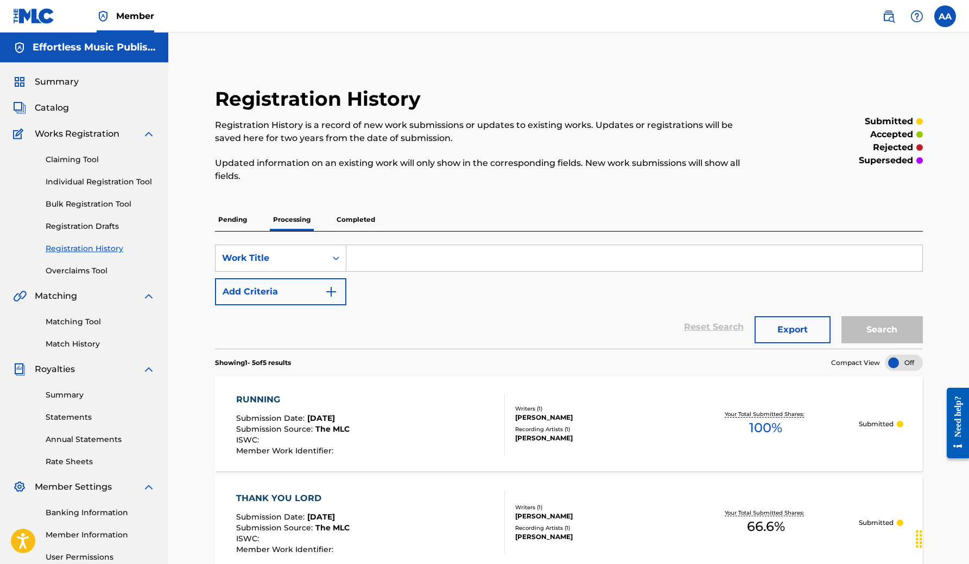
click at [379, 258] on input "Search Form" at bounding box center [634, 258] width 576 height 26
click at [101, 181] on link "Individual Registration Tool" at bounding box center [101, 181] width 110 height 11
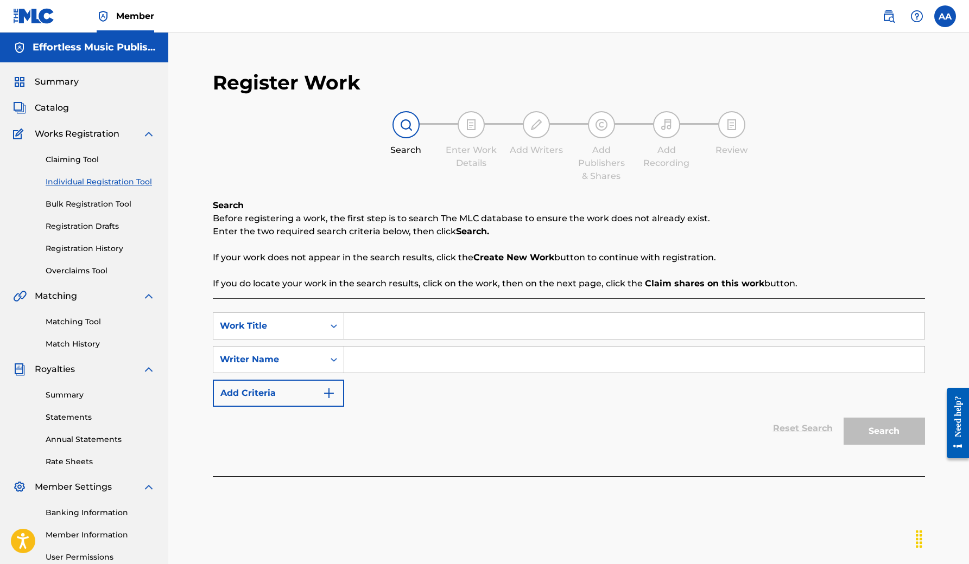
click at [409, 330] on input "Search Form" at bounding box center [634, 326] width 580 height 26
type input "Collide"
click at [417, 368] on input "Search Form" at bounding box center [634, 360] width 580 height 26
type input "[PERSON_NAME]"
click at [884, 427] on button "Search" at bounding box center [883, 431] width 81 height 27
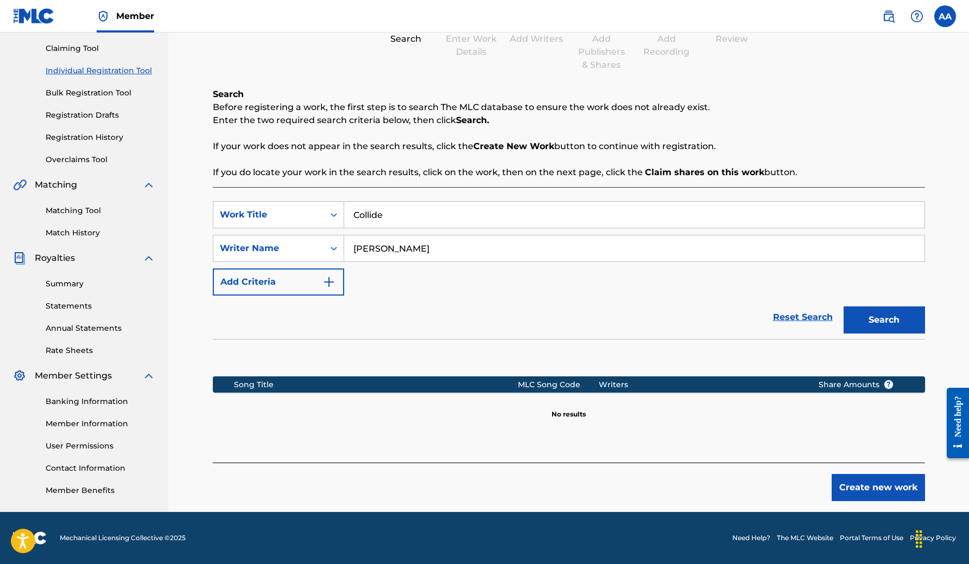
scroll to position [111, 0]
click at [872, 491] on button "Create new work" at bounding box center [877, 487] width 93 height 27
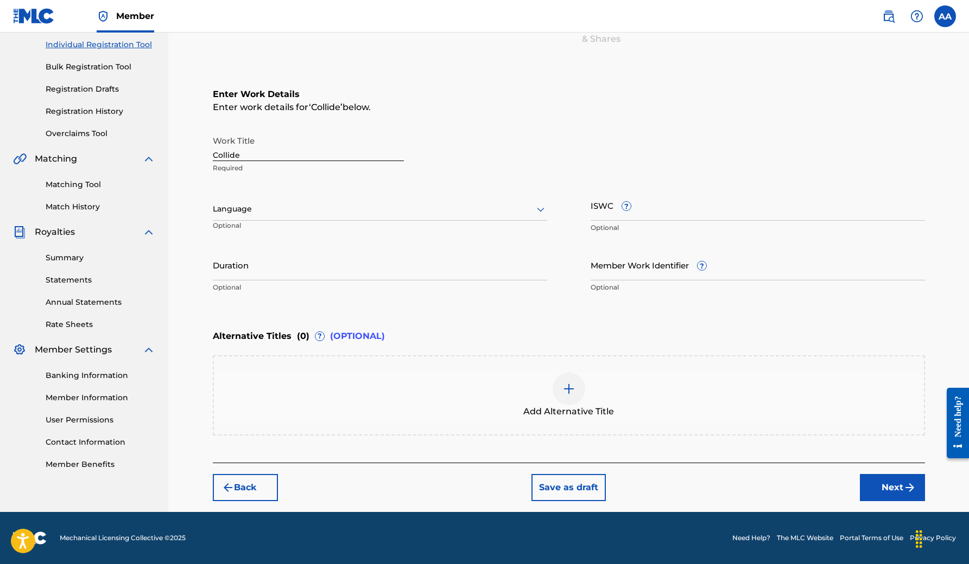
scroll to position [137, 0]
click at [286, 214] on div at bounding box center [380, 209] width 334 height 14
click at [282, 233] on div "English" at bounding box center [379, 233] width 333 height 24
click at [892, 489] on button "Next" at bounding box center [892, 487] width 65 height 27
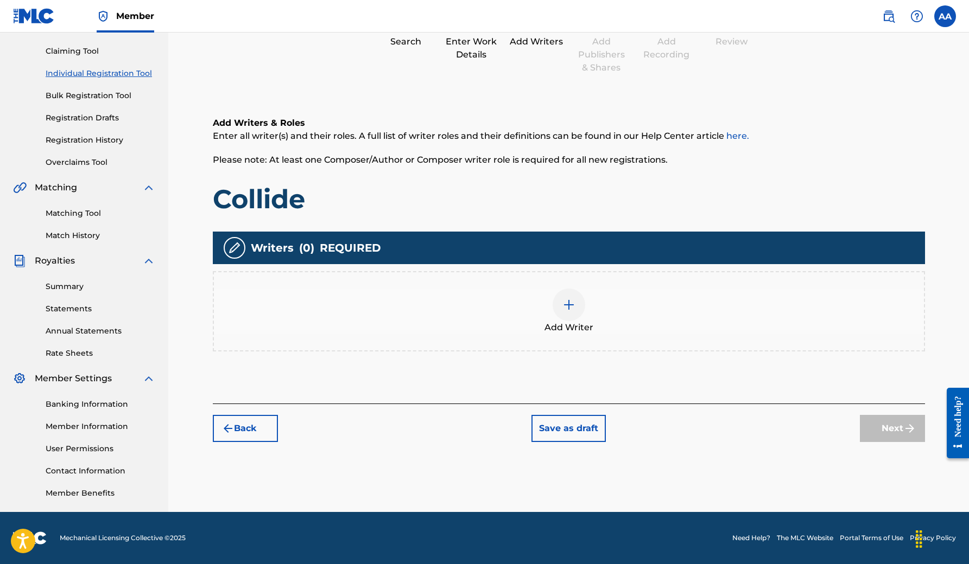
click at [575, 298] on div at bounding box center [568, 305] width 33 height 33
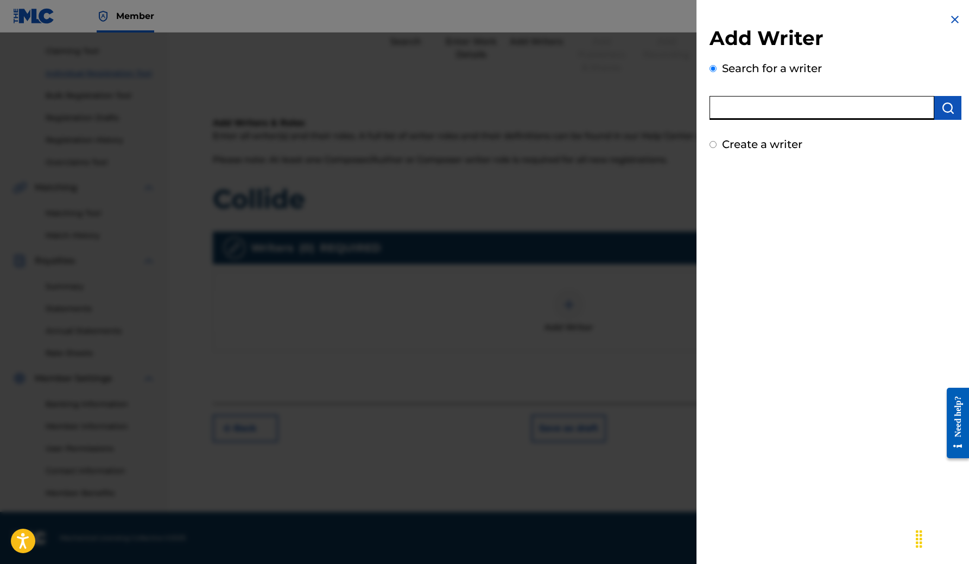
click at [758, 110] on input "text" at bounding box center [821, 108] width 225 height 24
type input "[PERSON_NAME]"
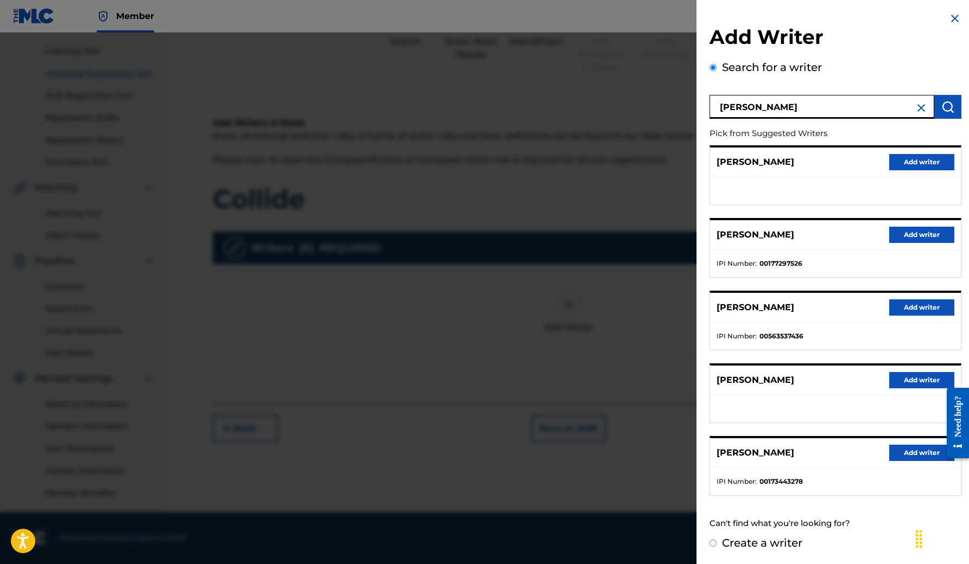
scroll to position [1, 0]
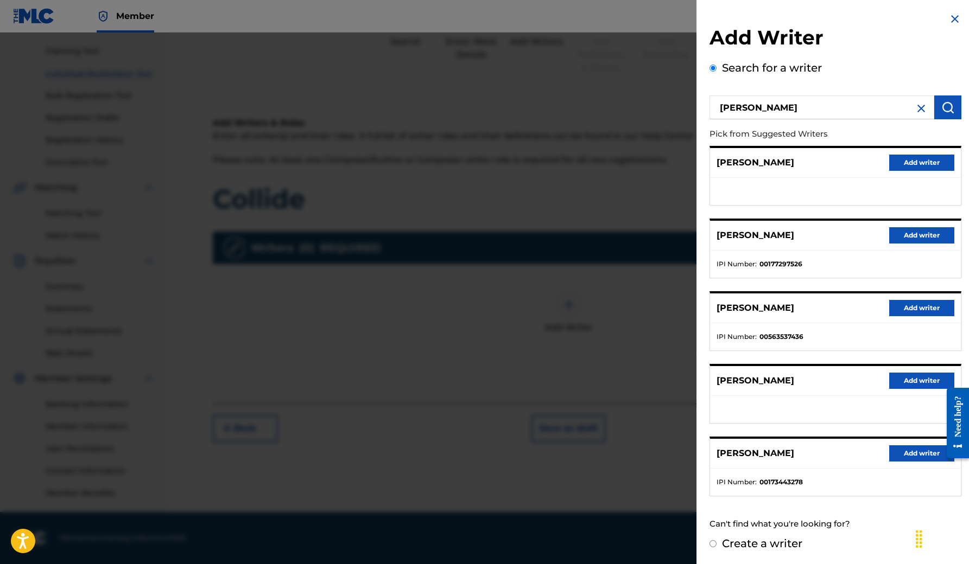
click at [920, 112] on img at bounding box center [920, 108] width 13 height 13
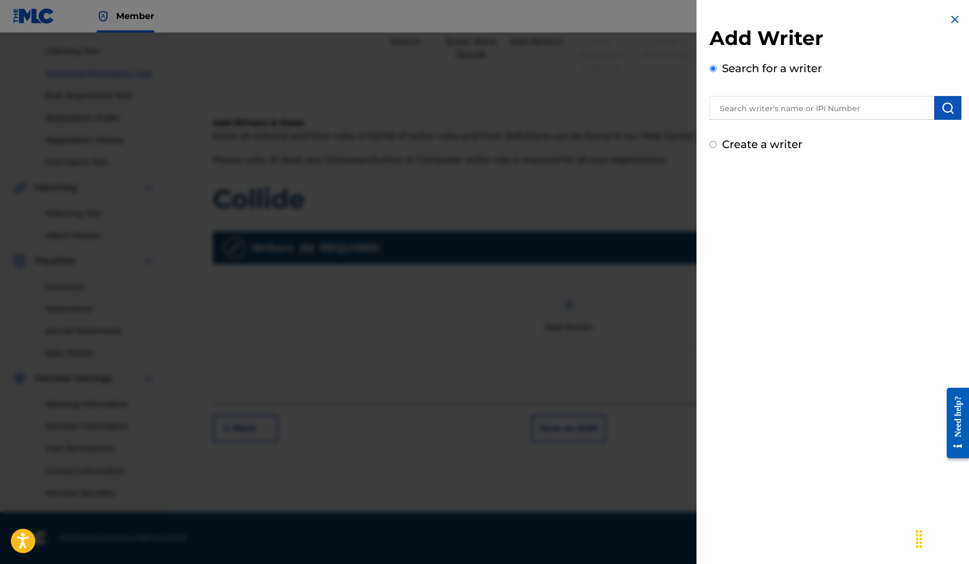
click at [874, 107] on input "text" at bounding box center [821, 108] width 225 height 24
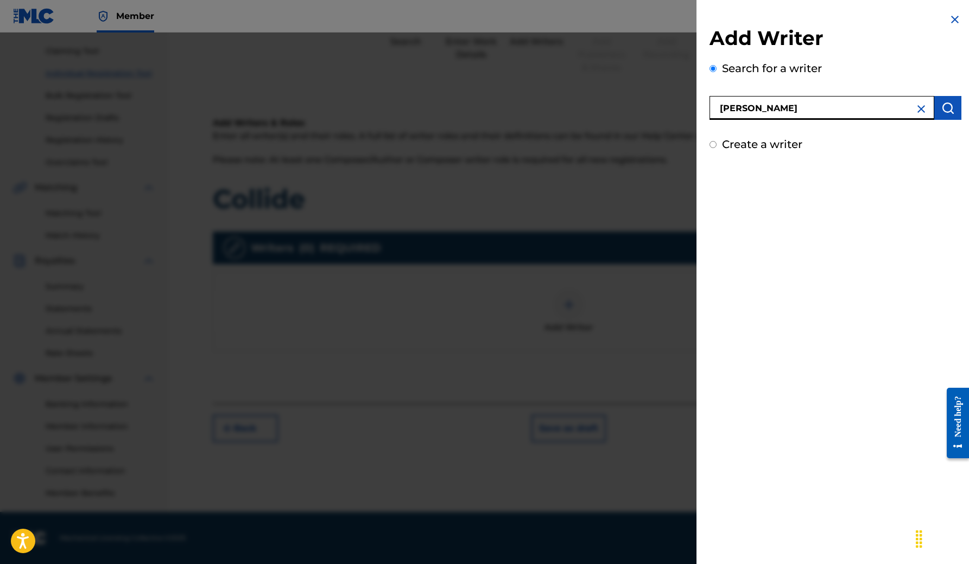
type input "[PERSON_NAME]"
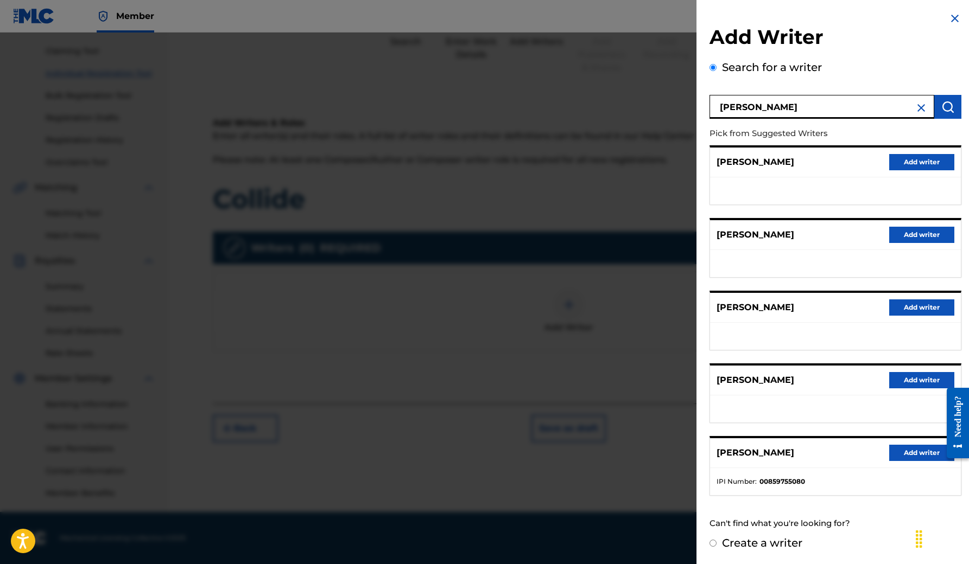
scroll to position [1, 0]
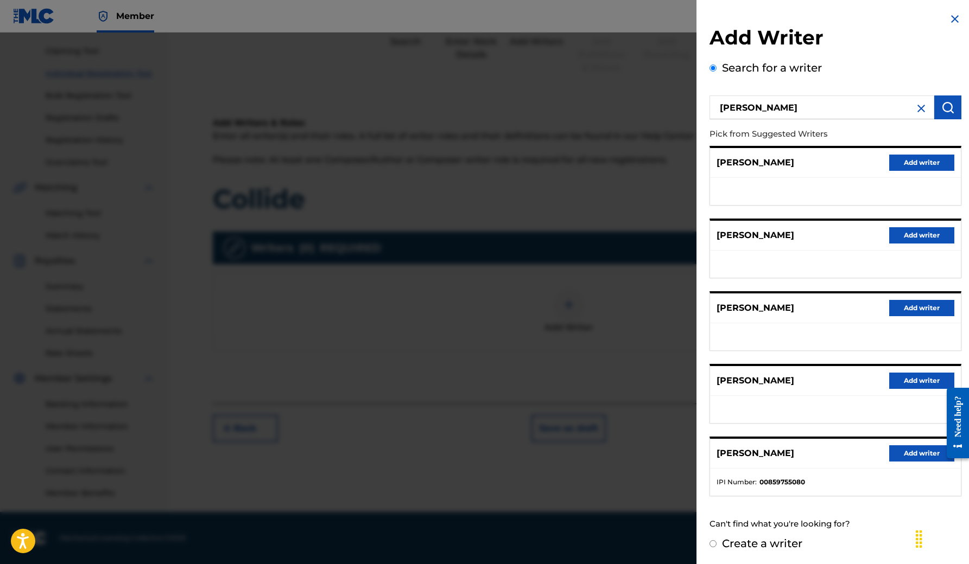
click at [754, 447] on p "[PERSON_NAME]" at bounding box center [755, 453] width 78 height 13
drag, startPoint x: 777, startPoint y: 110, endPoint x: 675, endPoint y: 101, distance: 103.0
click at [675, 101] on div "Add Writer Search for a writer [PERSON_NAME] Pick from Suggested Writers [PERSO…" at bounding box center [484, 299] width 969 height 532
type input "[PERSON_NAME]"
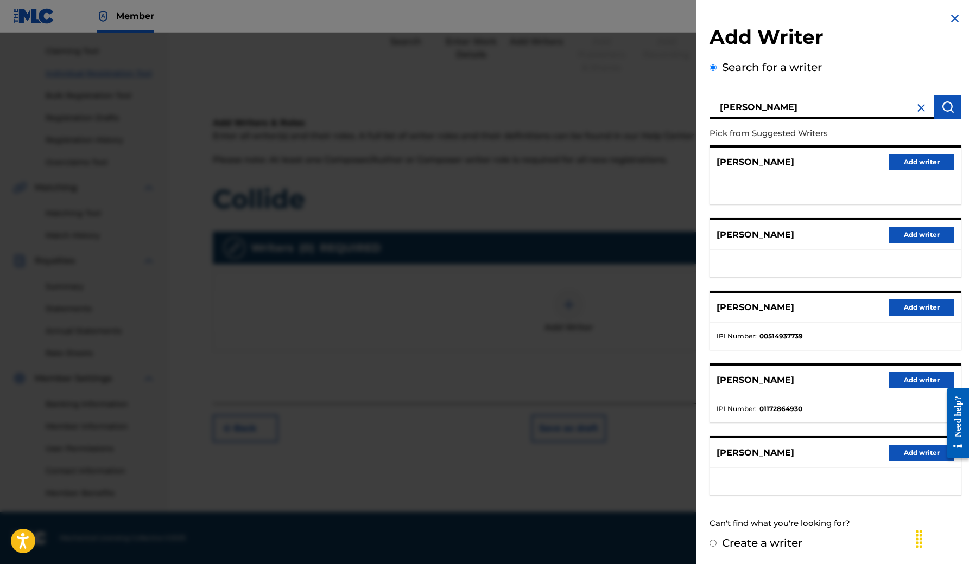
scroll to position [1, 0]
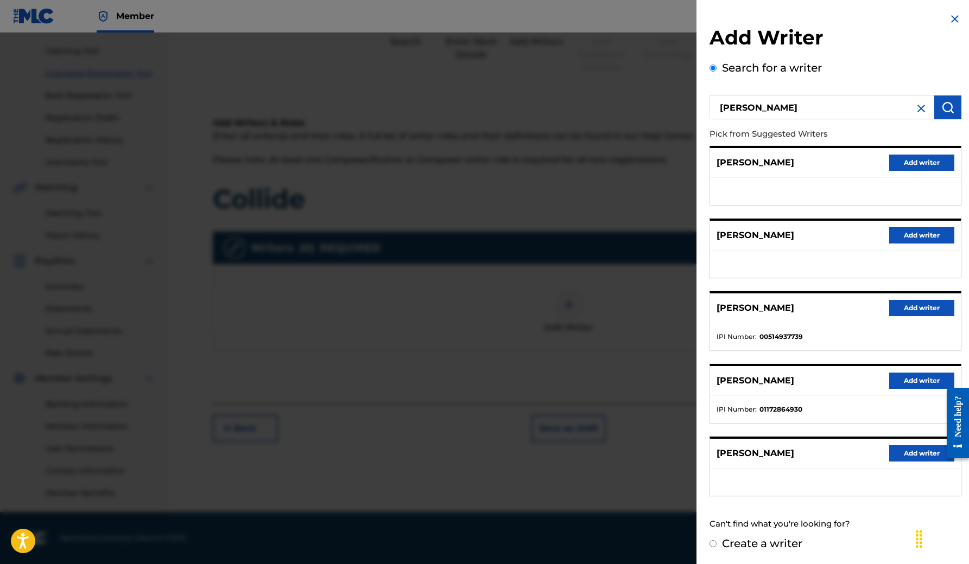
click at [917, 380] on button "Add writer" at bounding box center [921, 381] width 65 height 16
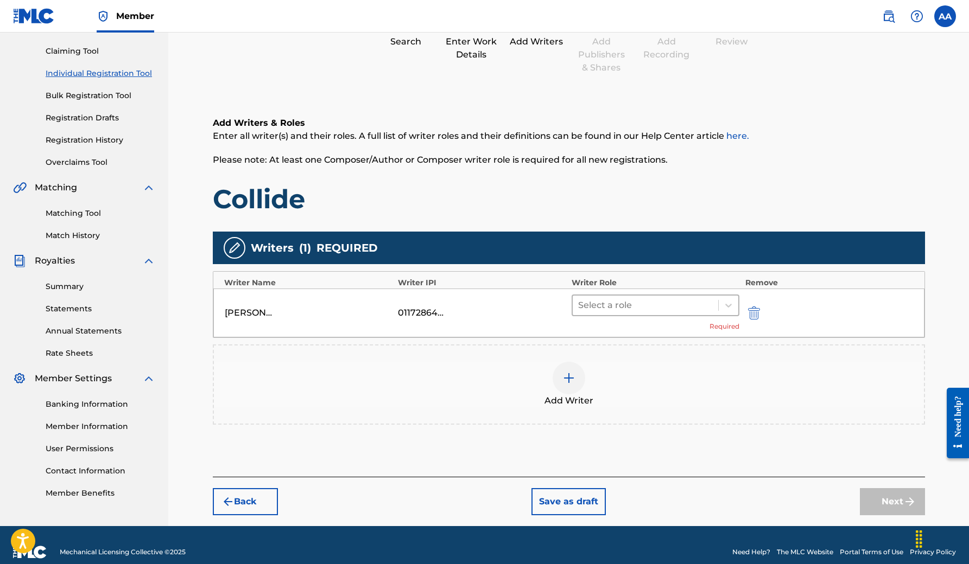
click at [646, 298] on div at bounding box center [645, 305] width 135 height 15
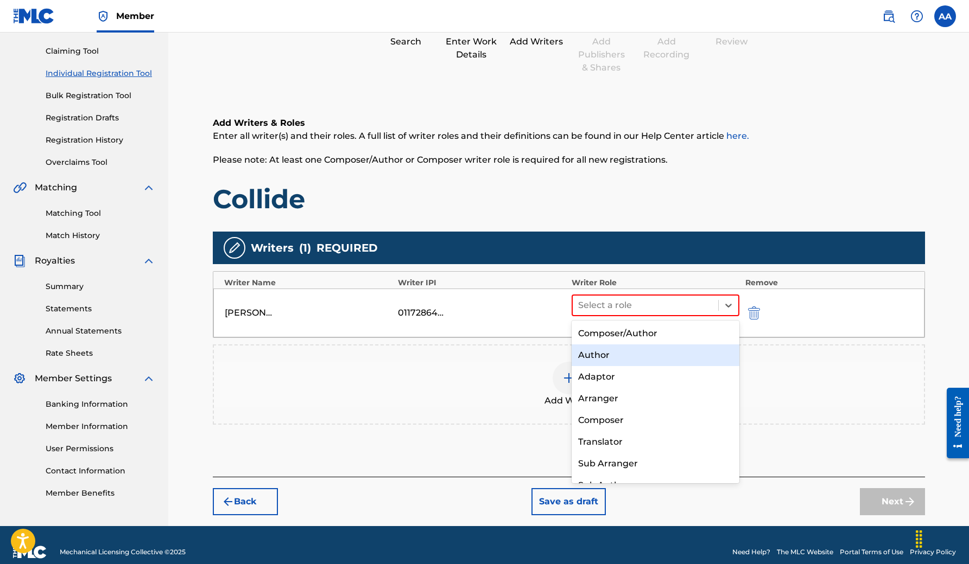
click at [632, 348] on div "Author" at bounding box center [655, 356] width 168 height 22
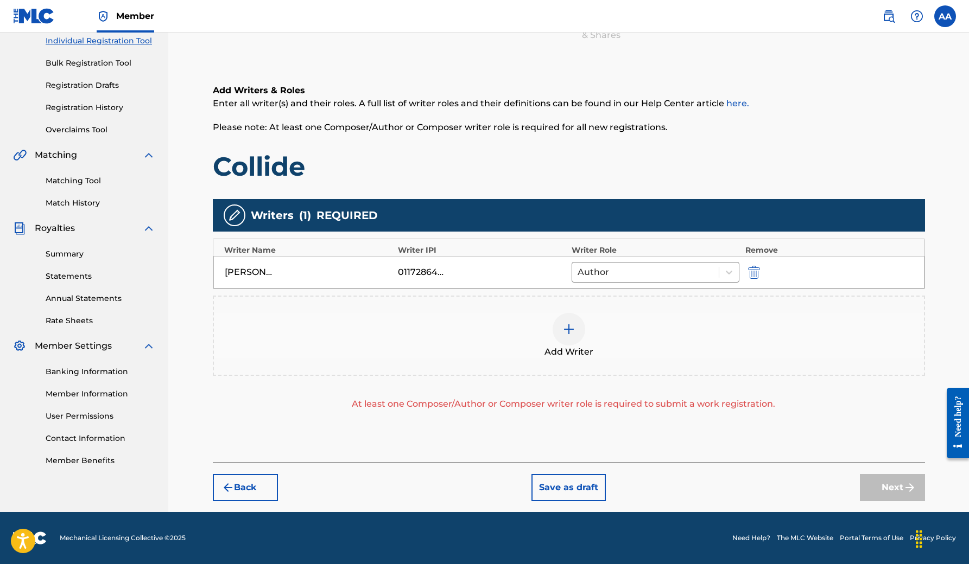
scroll to position [141, 0]
click at [697, 352] on div "Add Writer" at bounding box center [569, 336] width 710 height 46
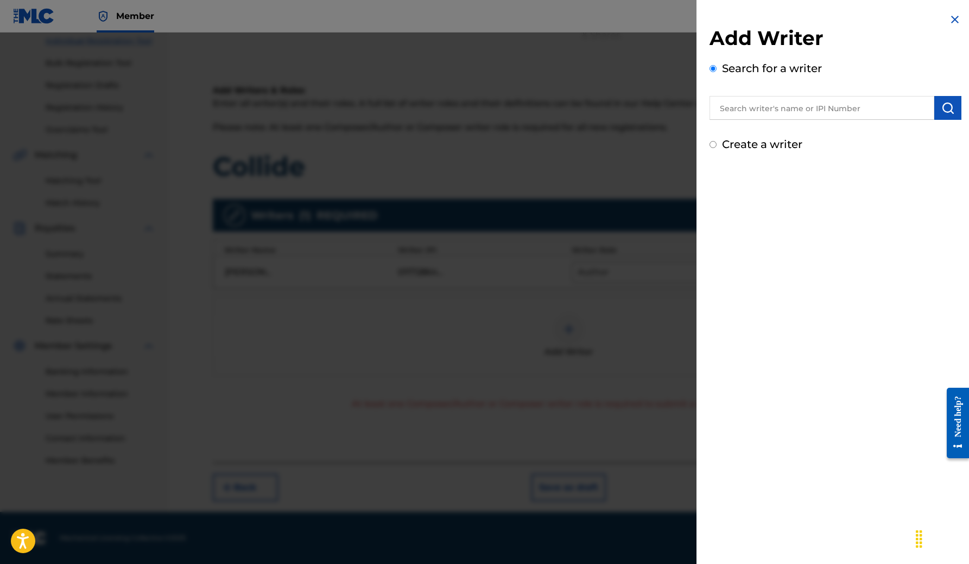
click at [714, 147] on input "Create a writer" at bounding box center [712, 144] width 7 height 7
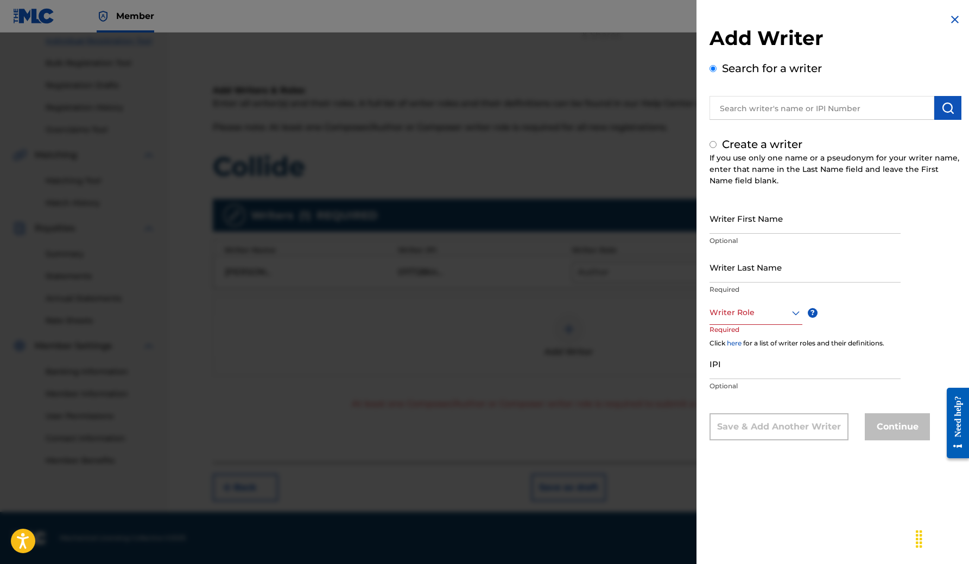
radio input "false"
radio input "true"
click at [950, 16] on img at bounding box center [954, 19] width 13 height 13
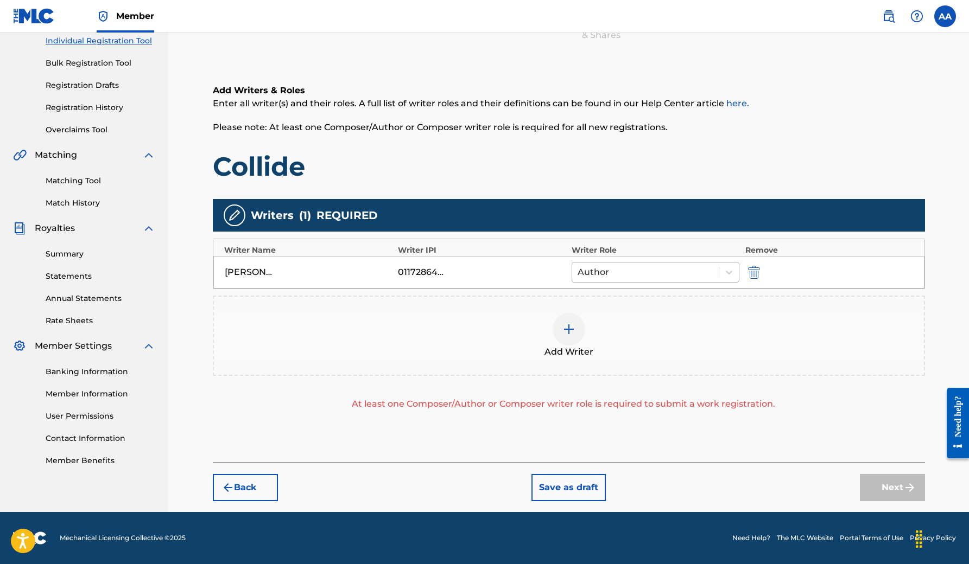
click at [678, 269] on div at bounding box center [645, 272] width 136 height 15
click at [779, 334] on div "Add Writer" at bounding box center [569, 336] width 710 height 46
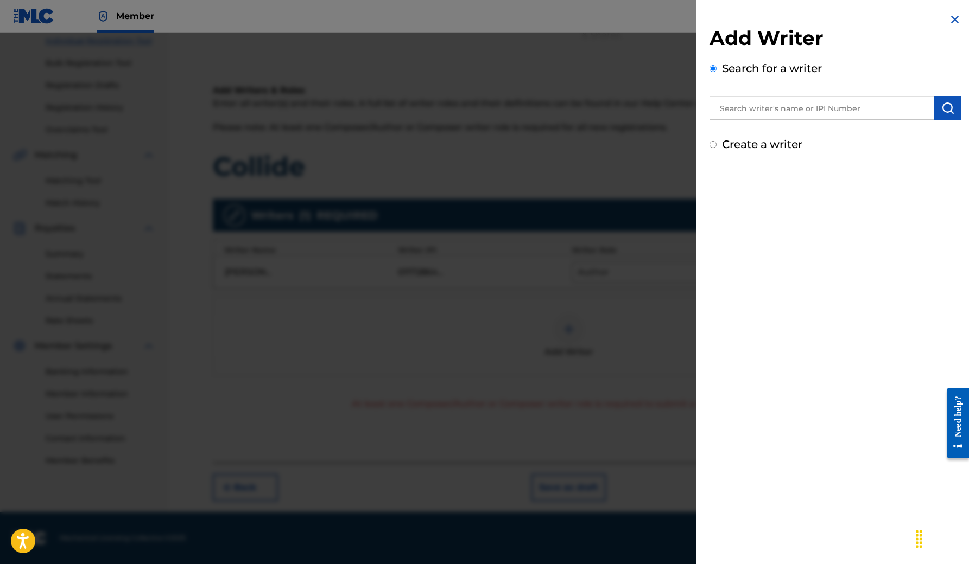
click at [948, 19] on img at bounding box center [954, 19] width 13 height 13
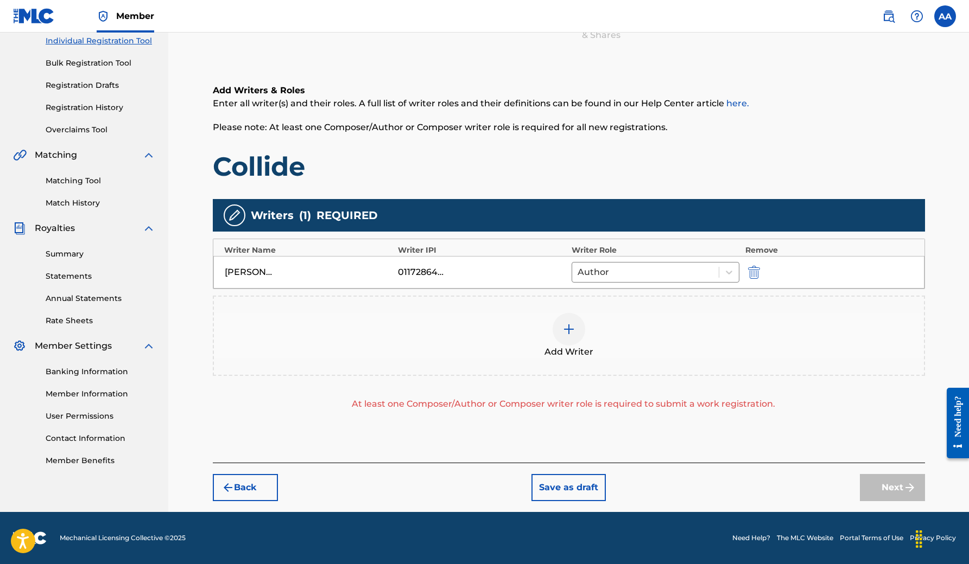
click at [567, 326] on img at bounding box center [568, 329] width 13 height 13
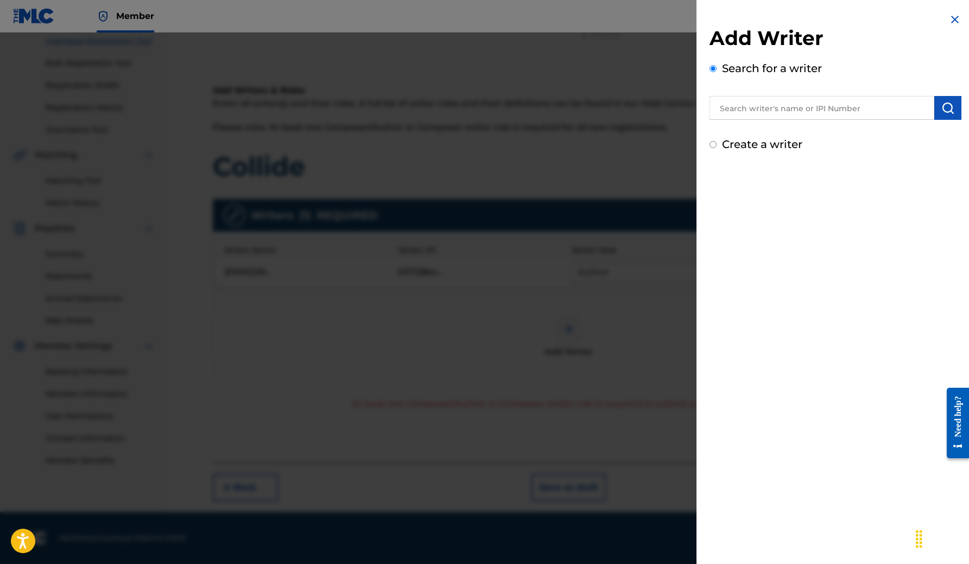
click at [762, 96] on div at bounding box center [835, 106] width 252 height 27
click at [762, 105] on input "text" at bounding box center [821, 108] width 225 height 24
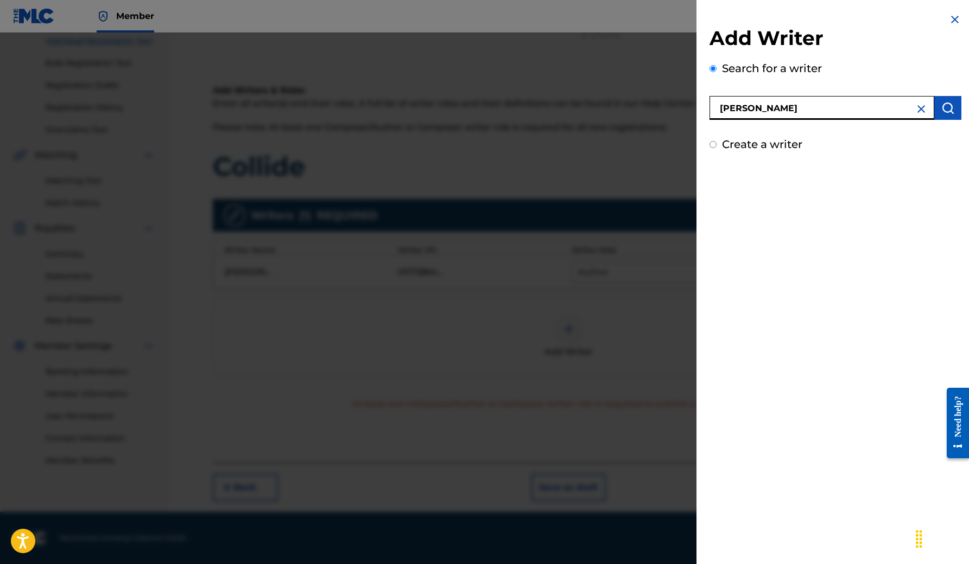
type input "[PERSON_NAME]"
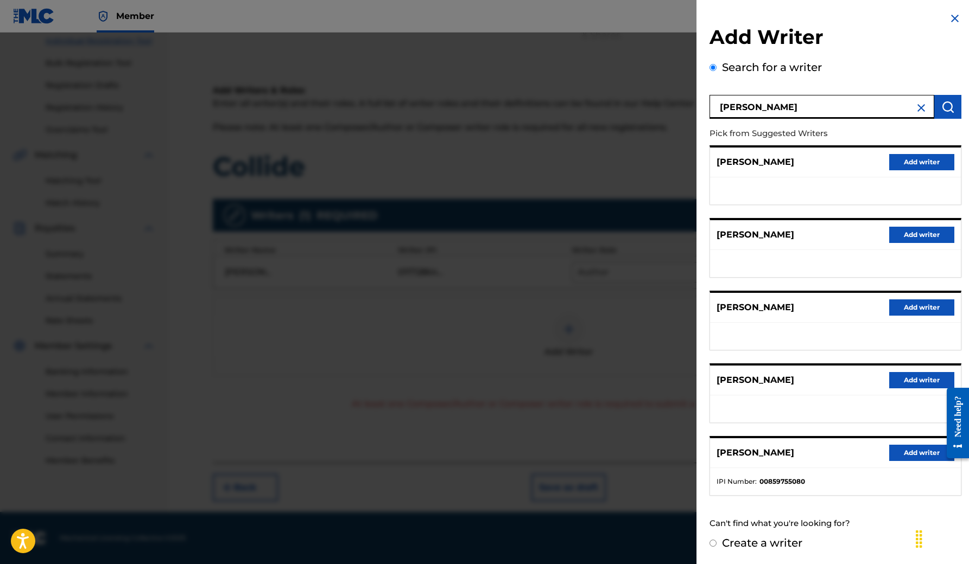
scroll to position [1, 0]
click at [918, 455] on button "Add writer" at bounding box center [921, 454] width 65 height 16
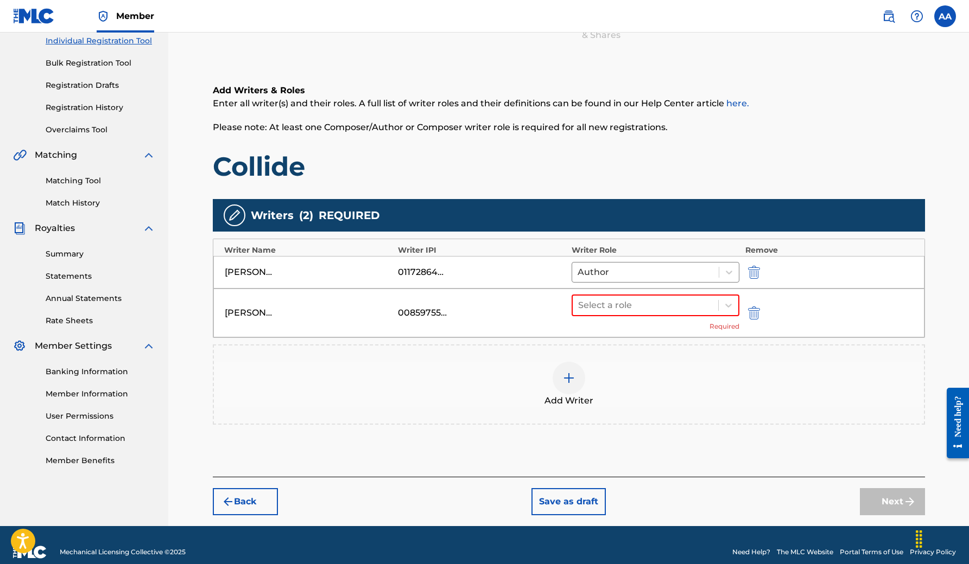
click at [724, 390] on div "Add Writer" at bounding box center [569, 385] width 710 height 46
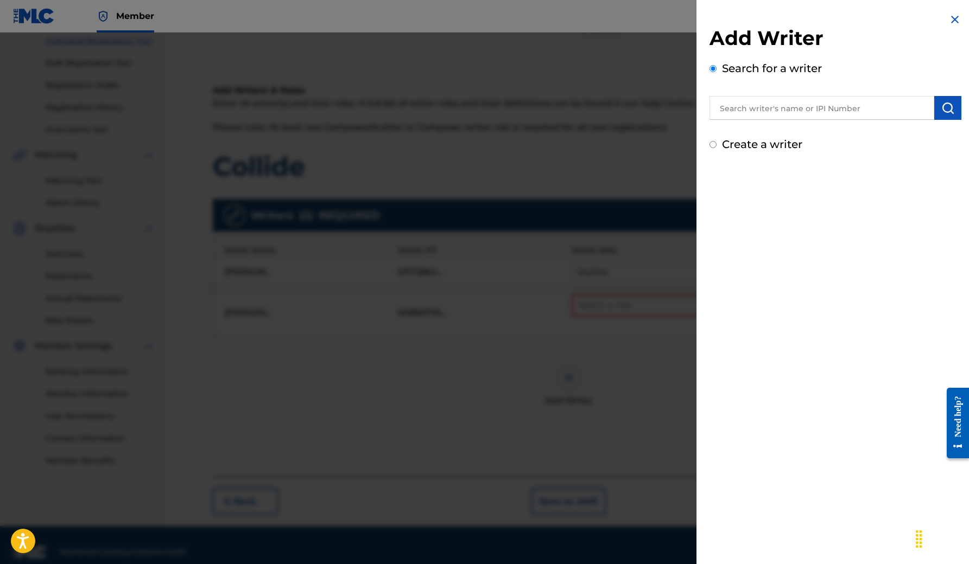
click at [952, 19] on img at bounding box center [954, 19] width 13 height 13
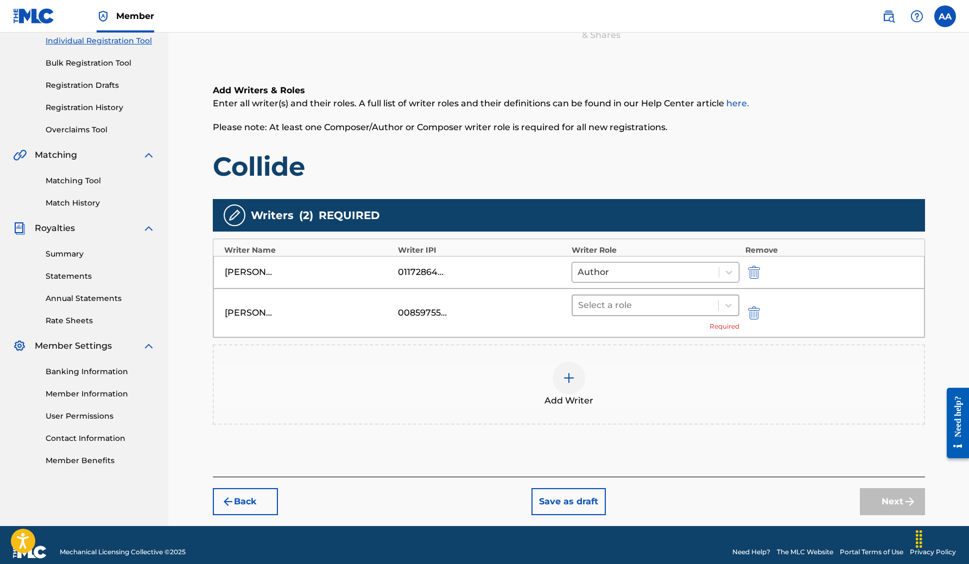
click at [633, 309] on div at bounding box center [645, 305] width 135 height 15
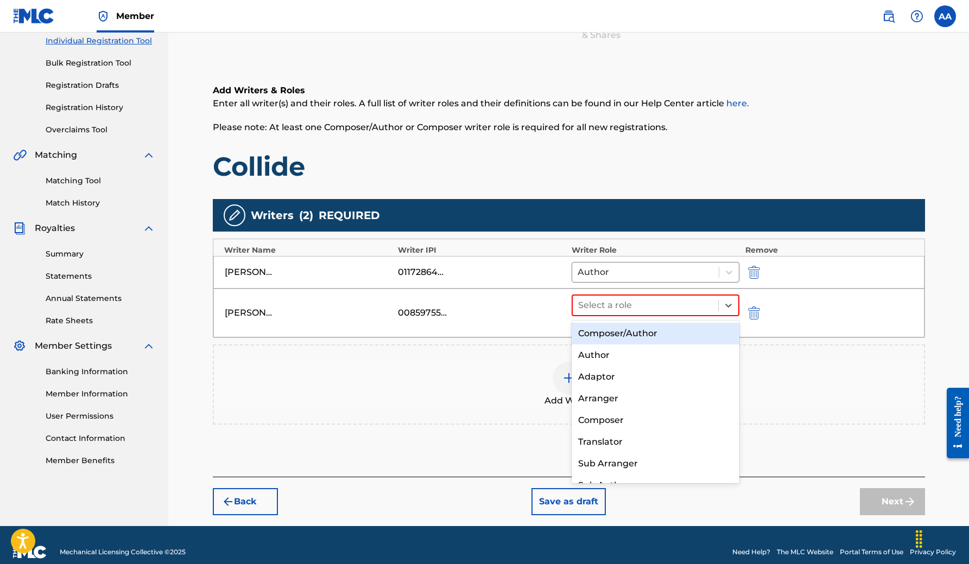
click at [631, 334] on div "Composer/Author" at bounding box center [655, 334] width 168 height 22
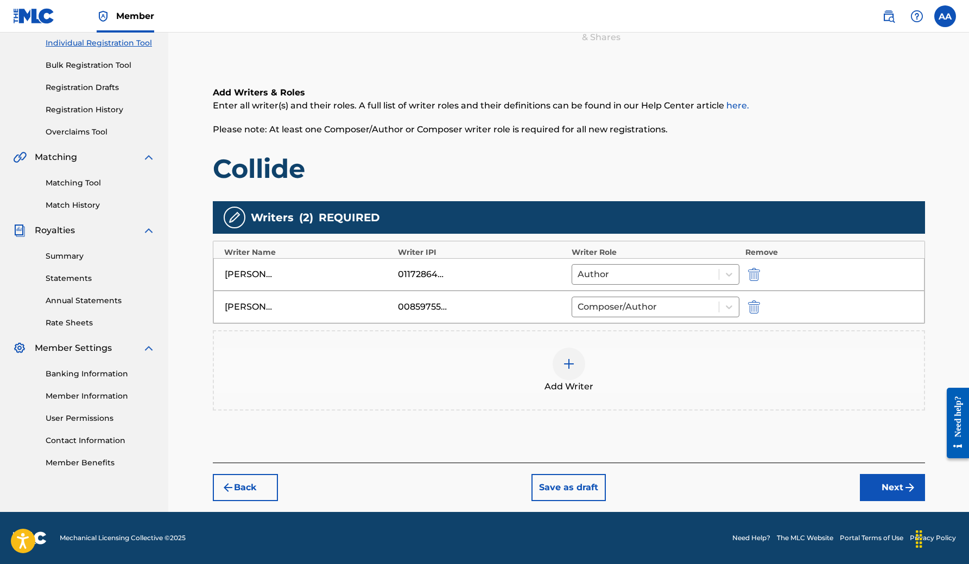
click at [883, 486] on button "Next" at bounding box center [892, 487] width 65 height 27
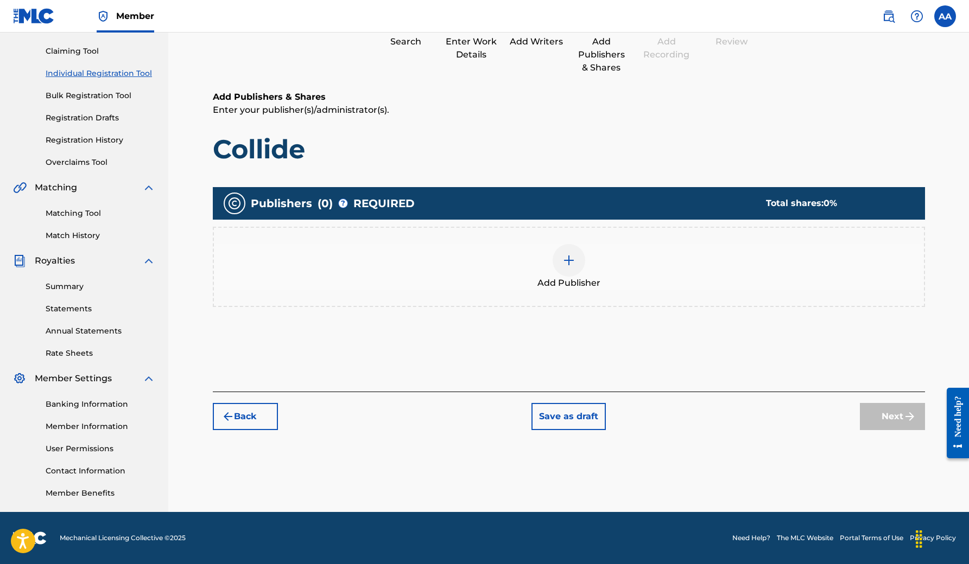
scroll to position [109, 0]
click at [564, 257] on img at bounding box center [568, 260] width 13 height 13
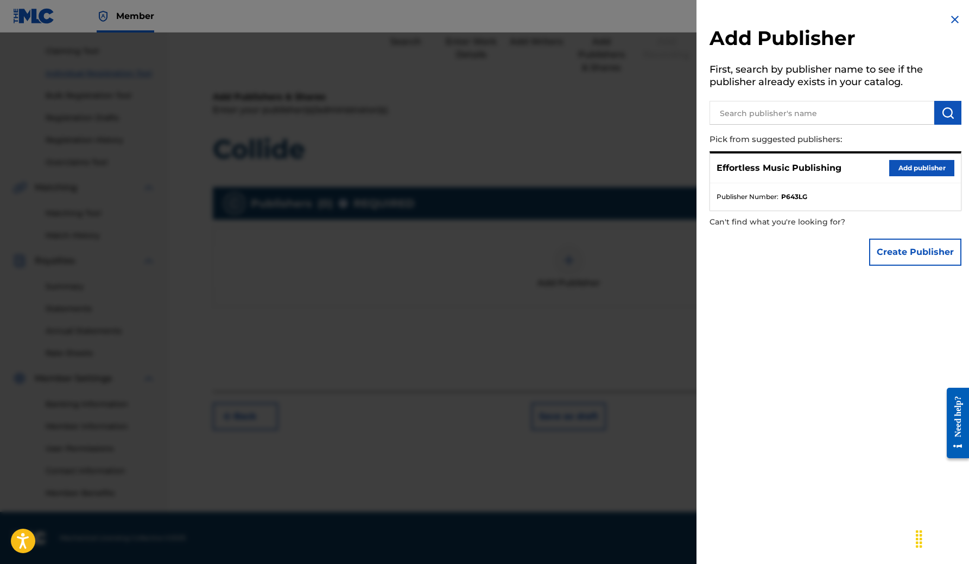
click at [905, 168] on button "Add publisher" at bounding box center [921, 168] width 65 height 16
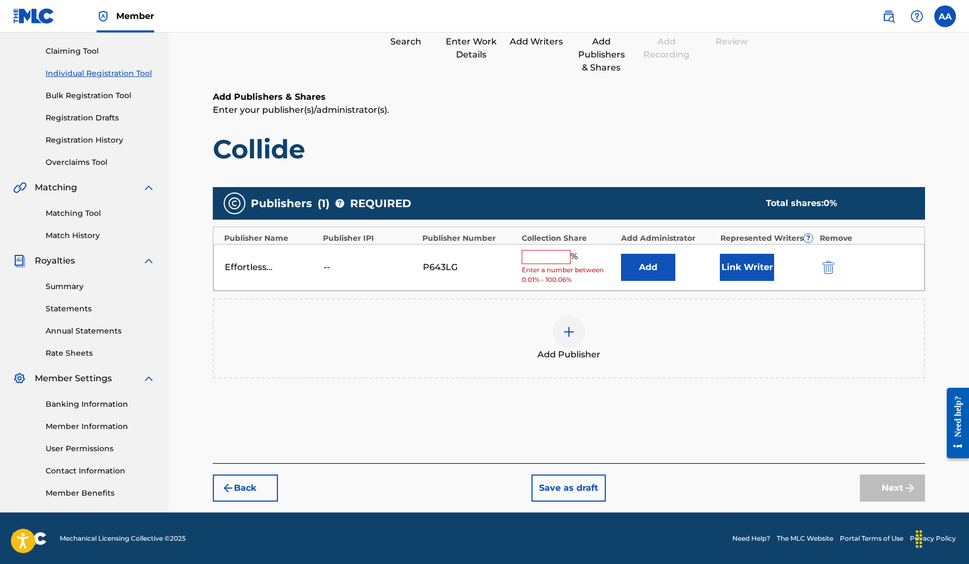
click at [542, 257] on input "text" at bounding box center [545, 257] width 49 height 14
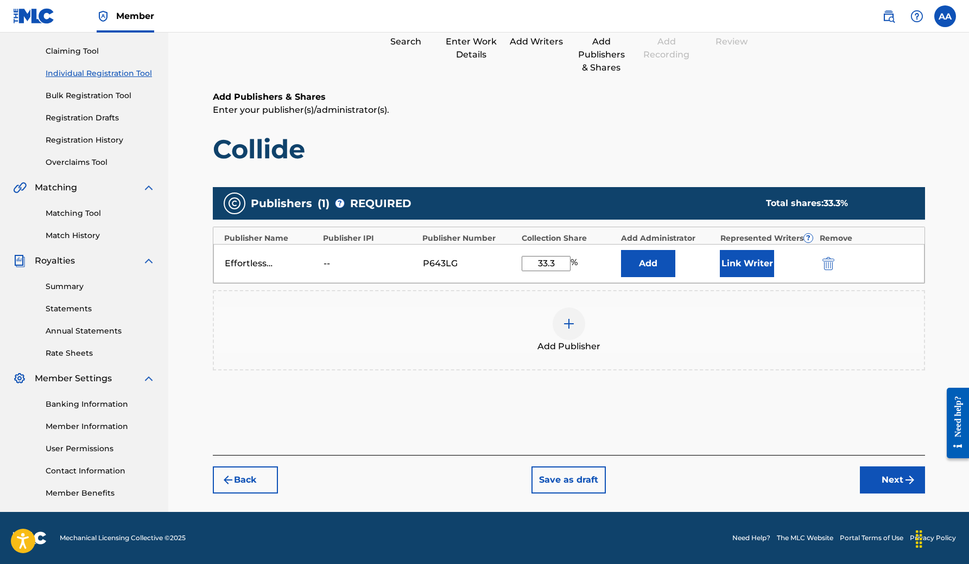
type input "33.3"
click at [754, 265] on button "Link Writer" at bounding box center [747, 263] width 54 height 27
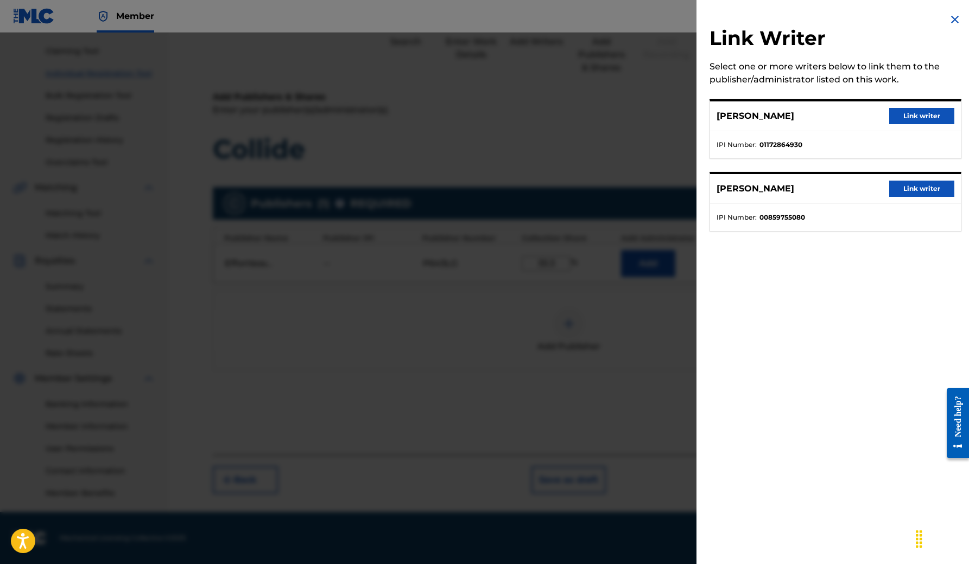
click at [918, 188] on button "Link writer" at bounding box center [921, 189] width 65 height 16
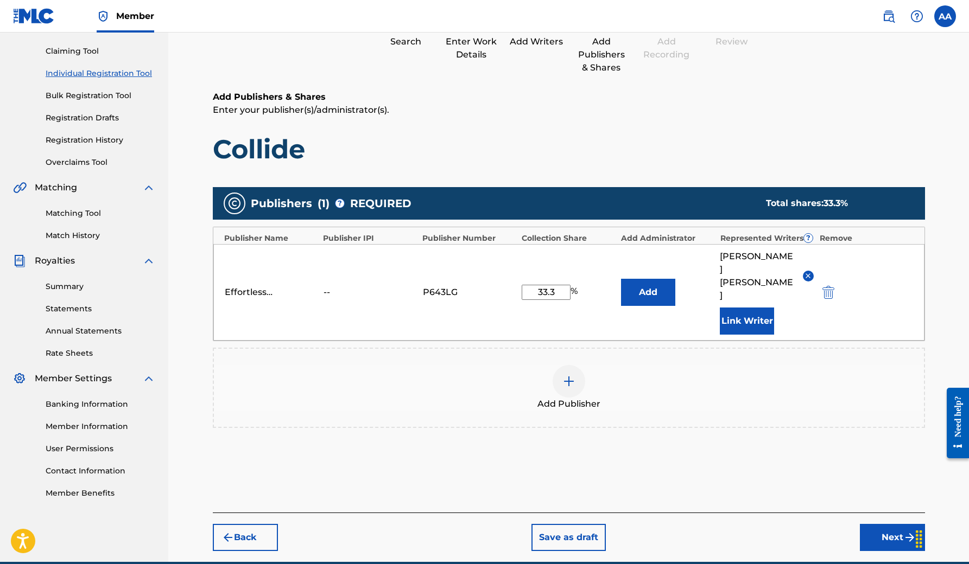
click at [891, 524] on button "Next" at bounding box center [892, 537] width 65 height 27
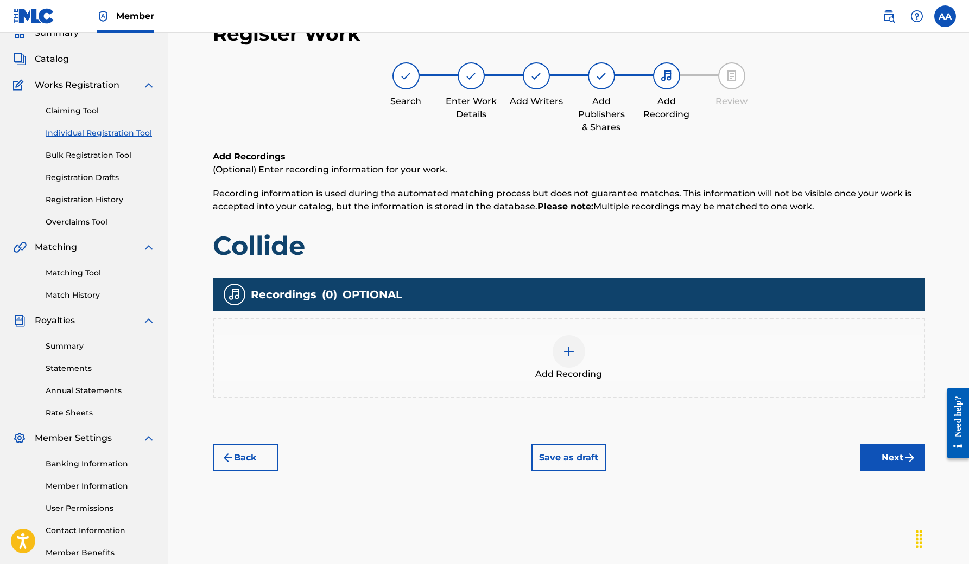
click at [904, 463] on img "submit" at bounding box center [909, 457] width 13 height 13
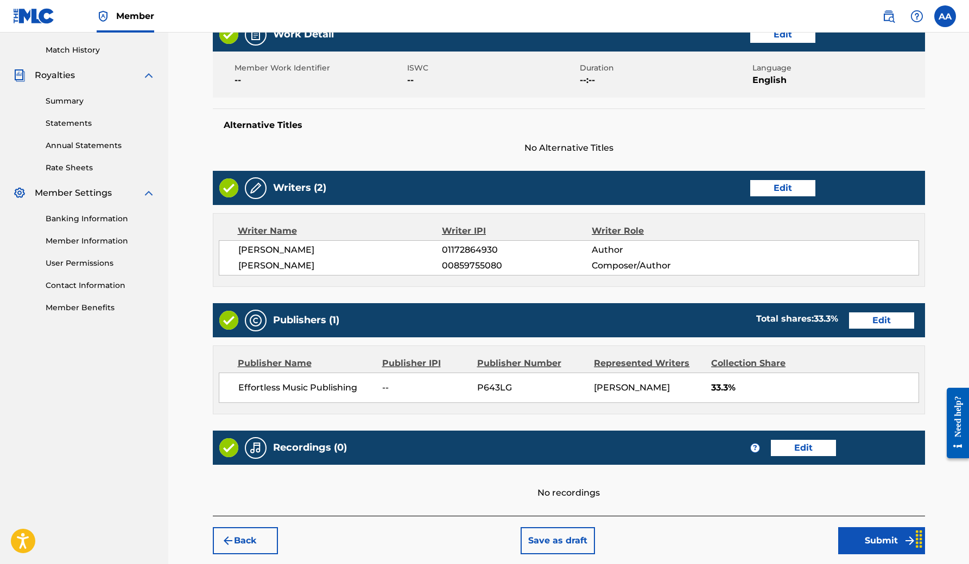
scroll to position [295, 0]
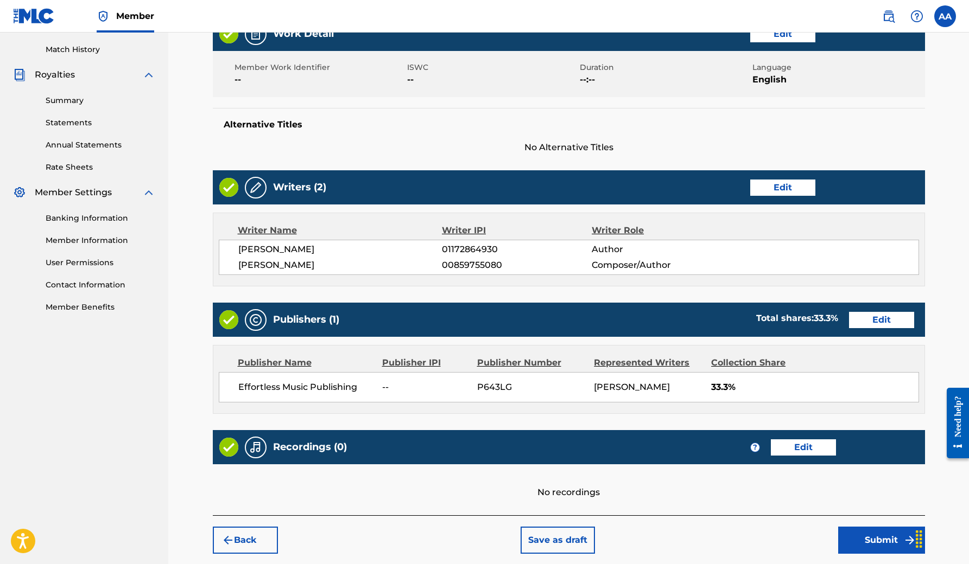
click at [801, 182] on button "Edit" at bounding box center [782, 188] width 65 height 16
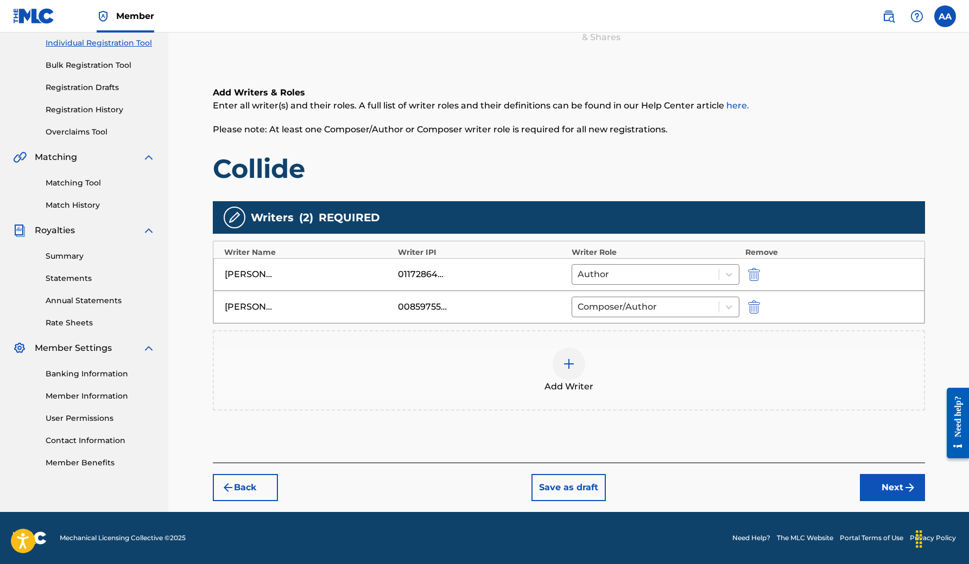
scroll to position [139, 0]
click at [567, 364] on img at bounding box center [568, 364] width 13 height 13
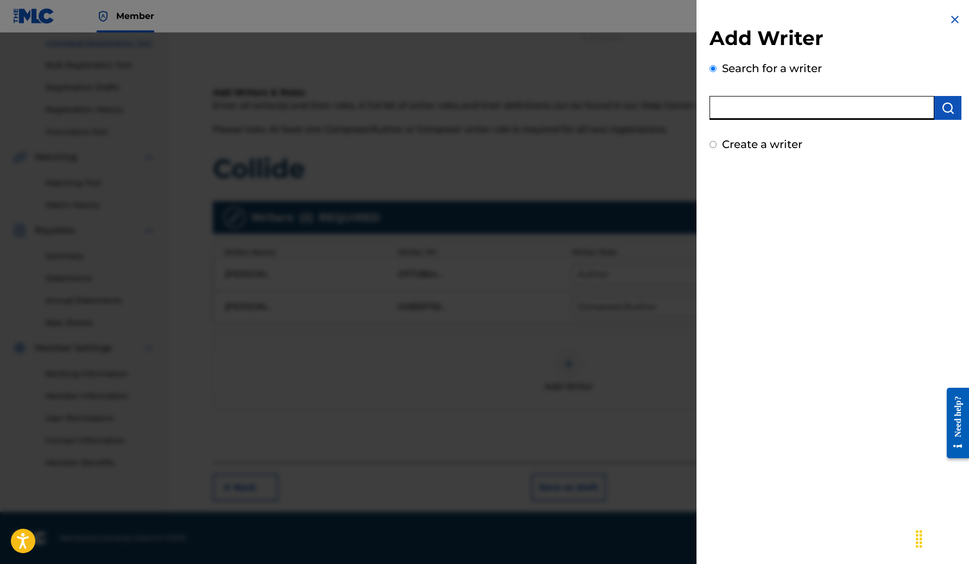
click at [759, 114] on input "text" at bounding box center [821, 108] width 225 height 24
type input "[PERSON_NAME]"
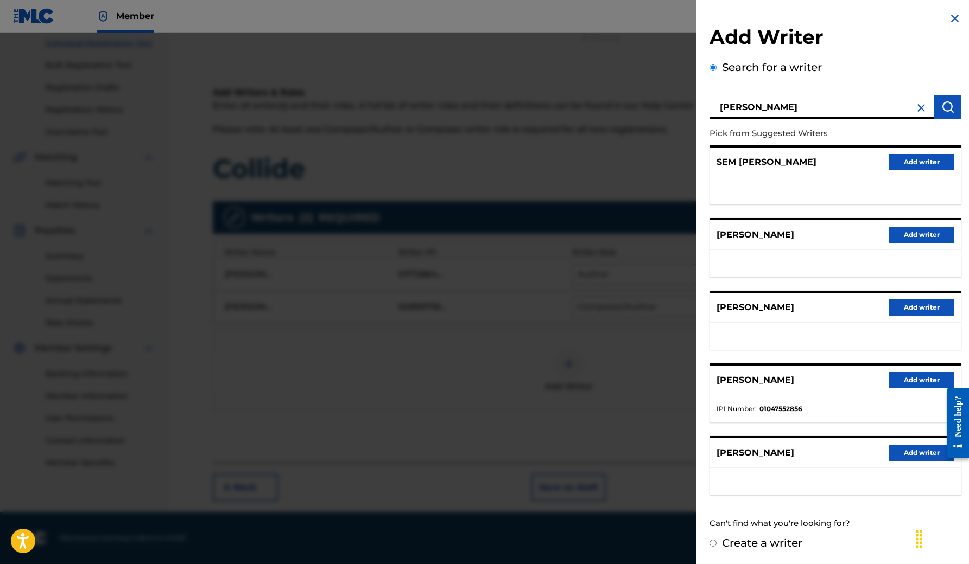
scroll to position [1, 0]
click at [904, 380] on button "Add writer" at bounding box center [921, 381] width 65 height 16
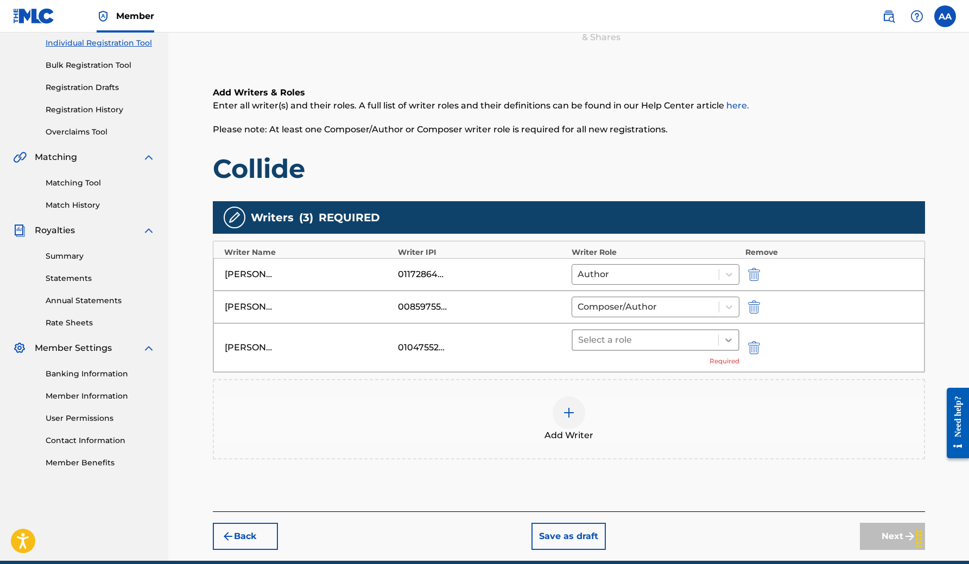
click at [724, 338] on icon at bounding box center [728, 340] width 11 height 11
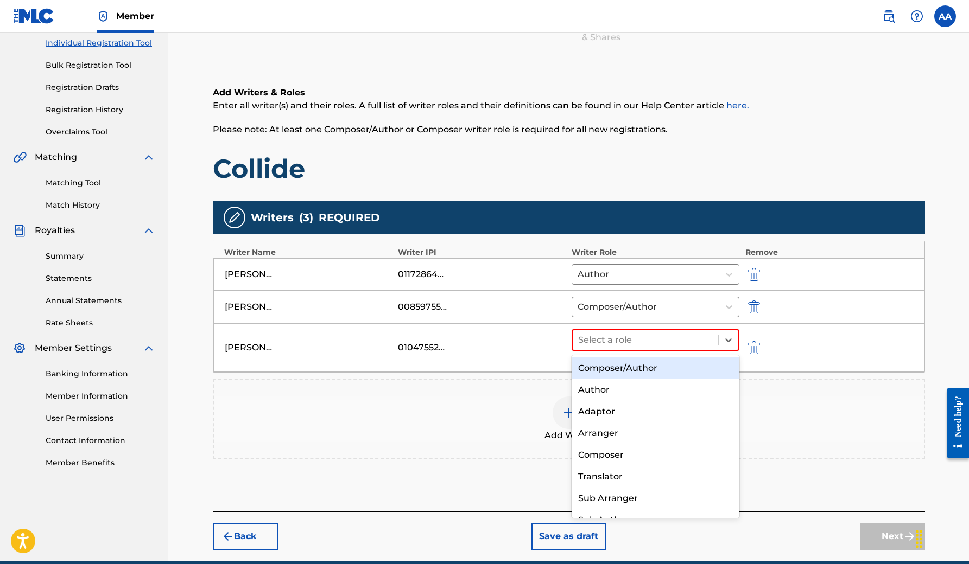
click at [694, 369] on div "Composer/Author" at bounding box center [655, 369] width 168 height 22
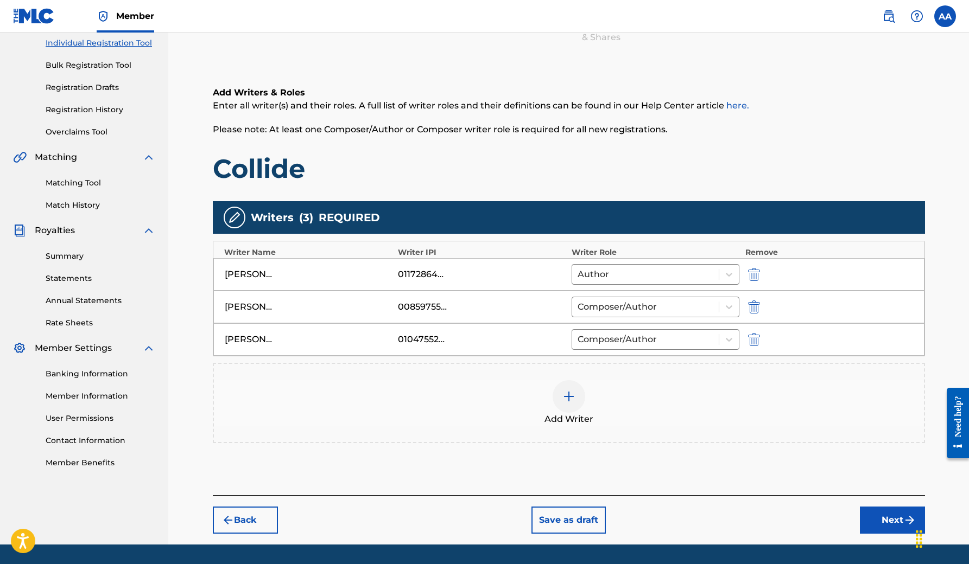
click at [898, 512] on button "Next" at bounding box center [892, 520] width 65 height 27
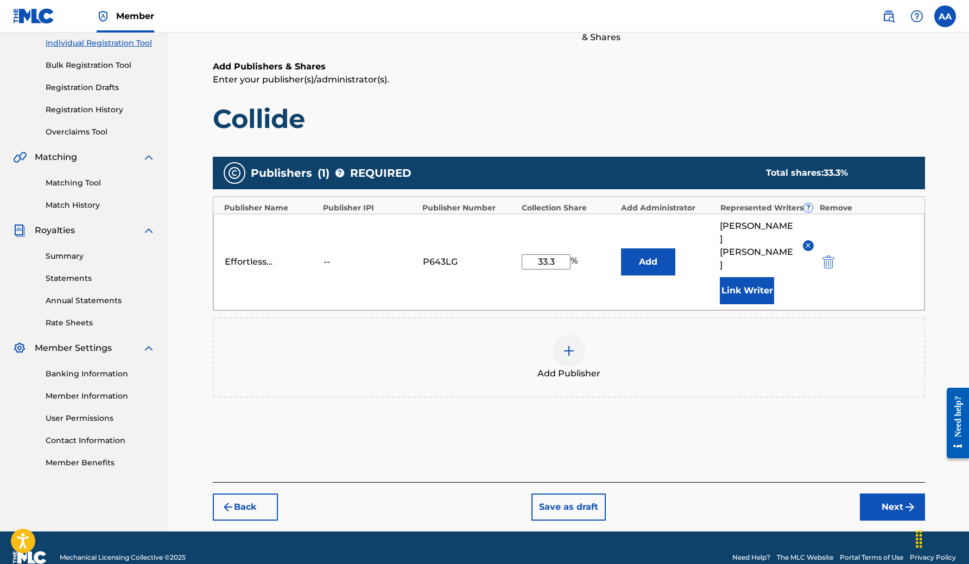
scroll to position [119, 0]
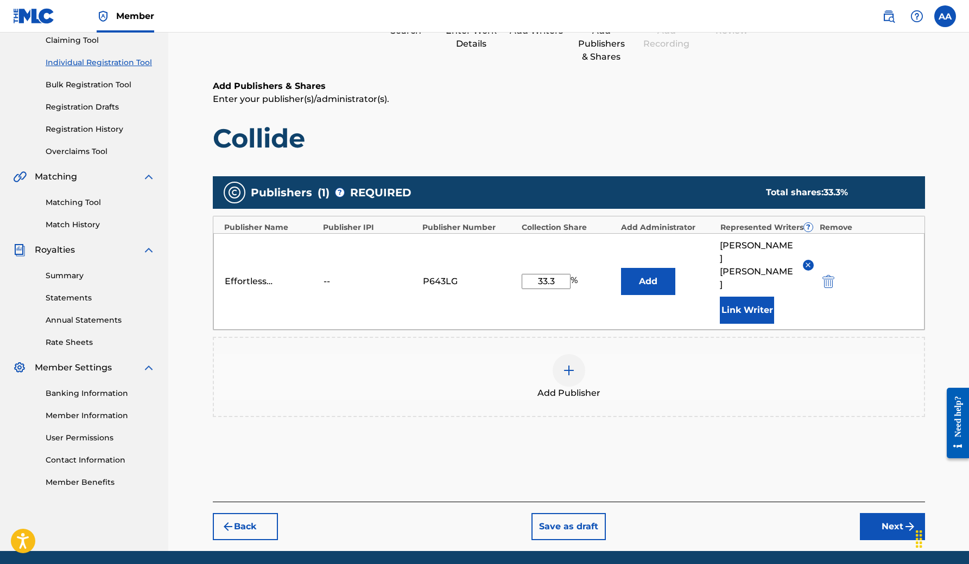
click at [900, 513] on button "Next" at bounding box center [892, 526] width 65 height 27
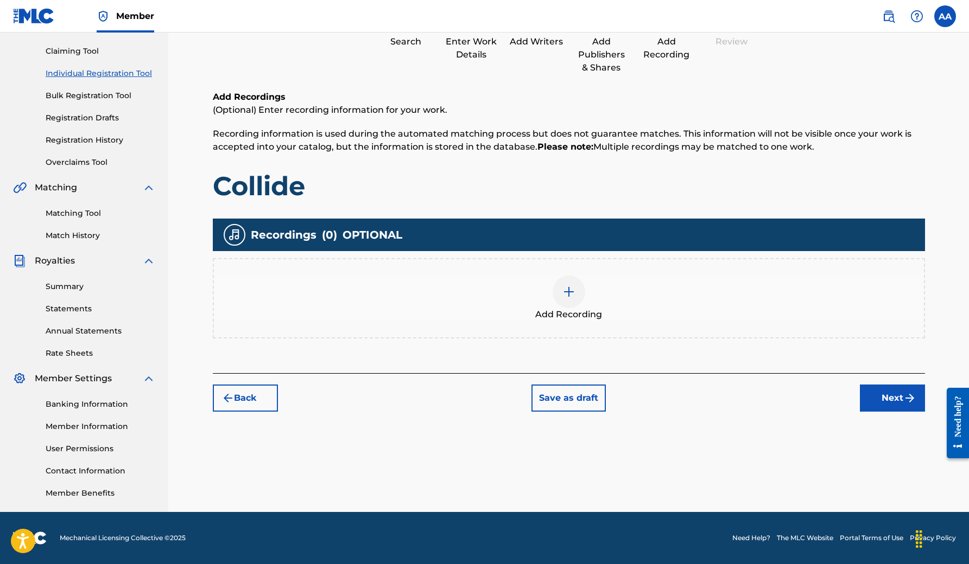
click at [900, 404] on button "Next" at bounding box center [892, 398] width 65 height 27
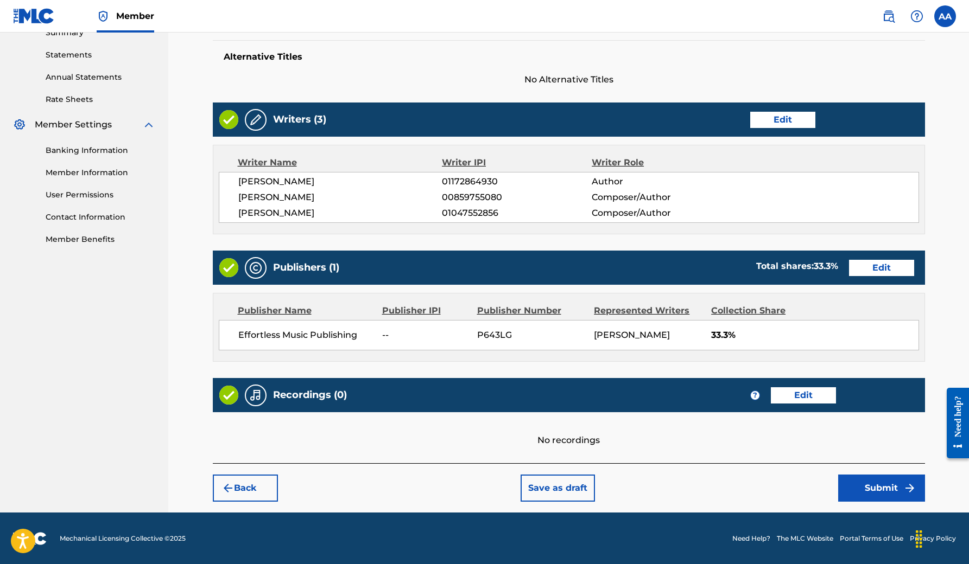
scroll to position [362, 0]
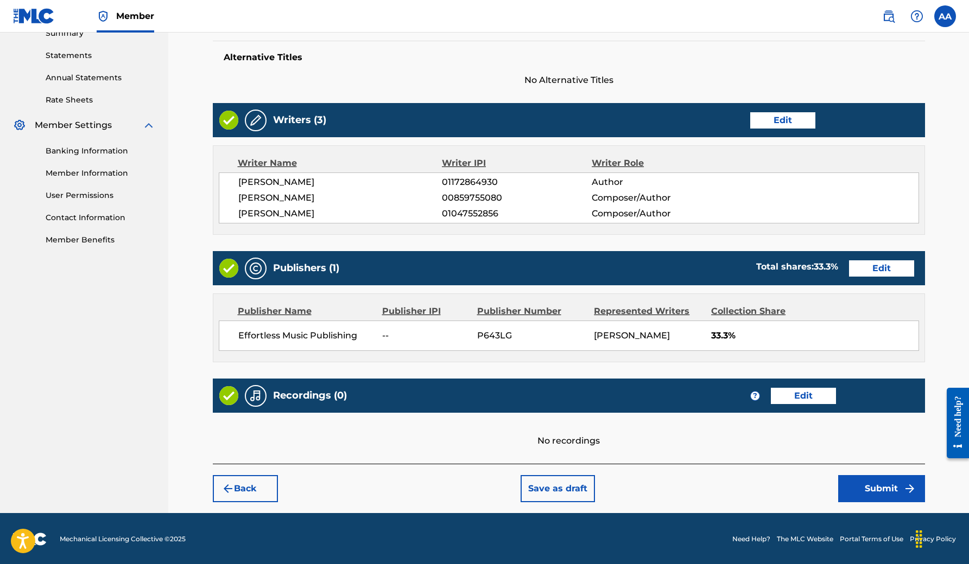
click at [886, 487] on button "Submit" at bounding box center [881, 488] width 87 height 27
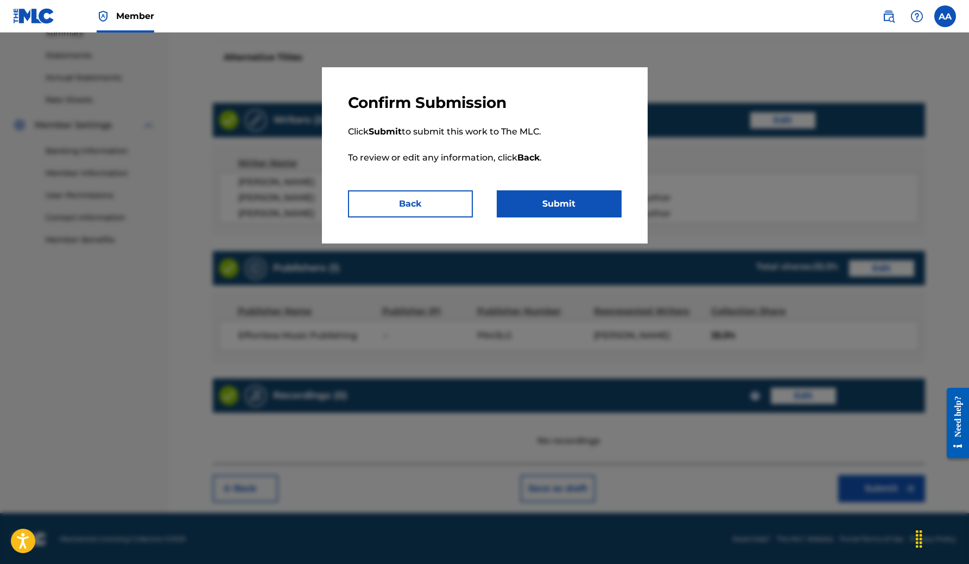
click at [566, 207] on button "Submit" at bounding box center [559, 203] width 125 height 27
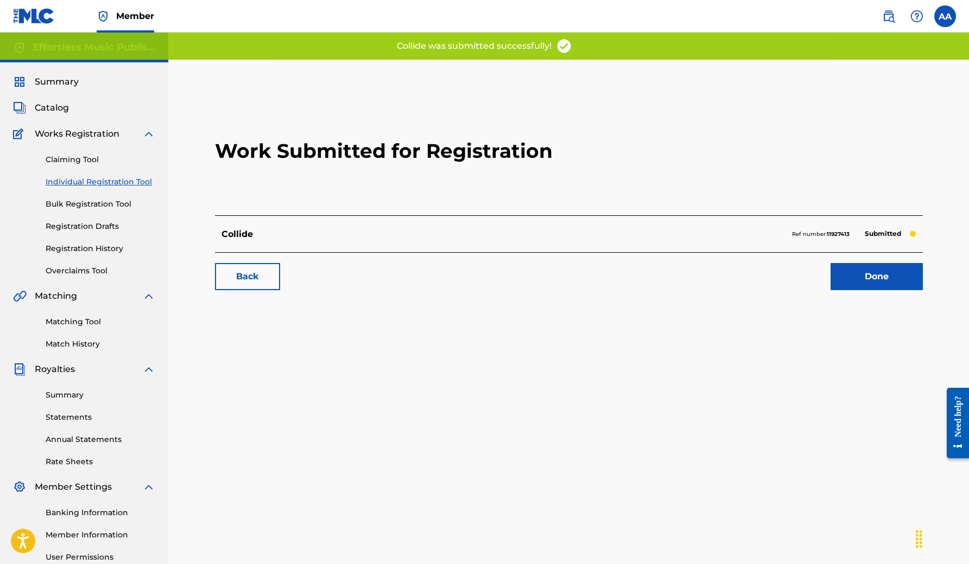
click at [888, 281] on link "Done" at bounding box center [876, 276] width 92 height 27
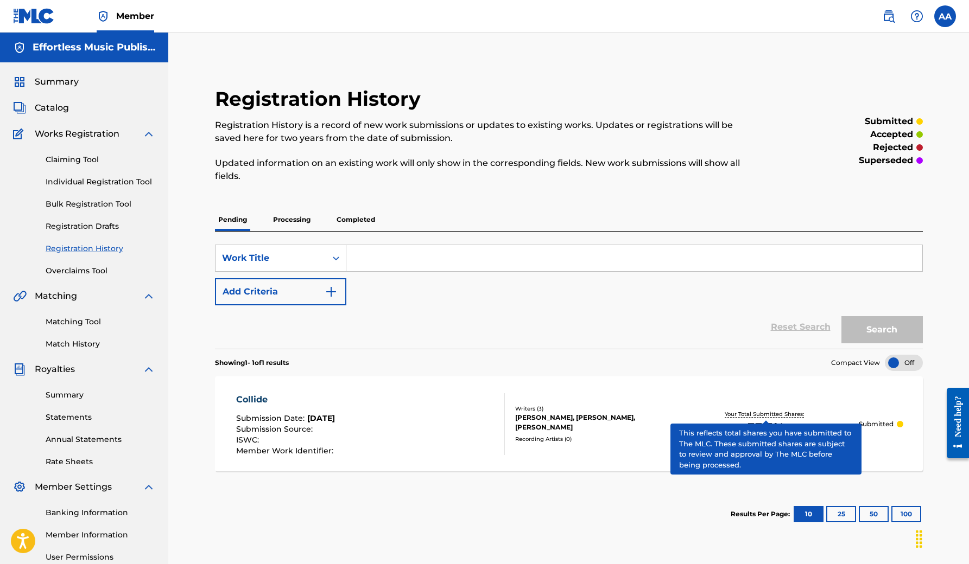
click at [749, 415] on p "Your Total Submitted Shares:" at bounding box center [765, 414] width 82 height 8
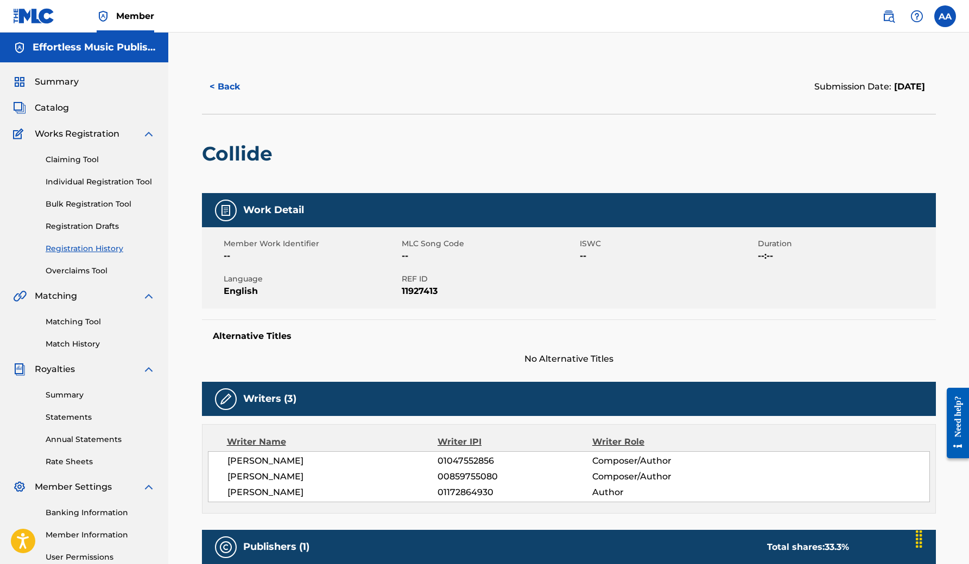
click at [88, 342] on link "Match History" at bounding box center [101, 344] width 110 height 11
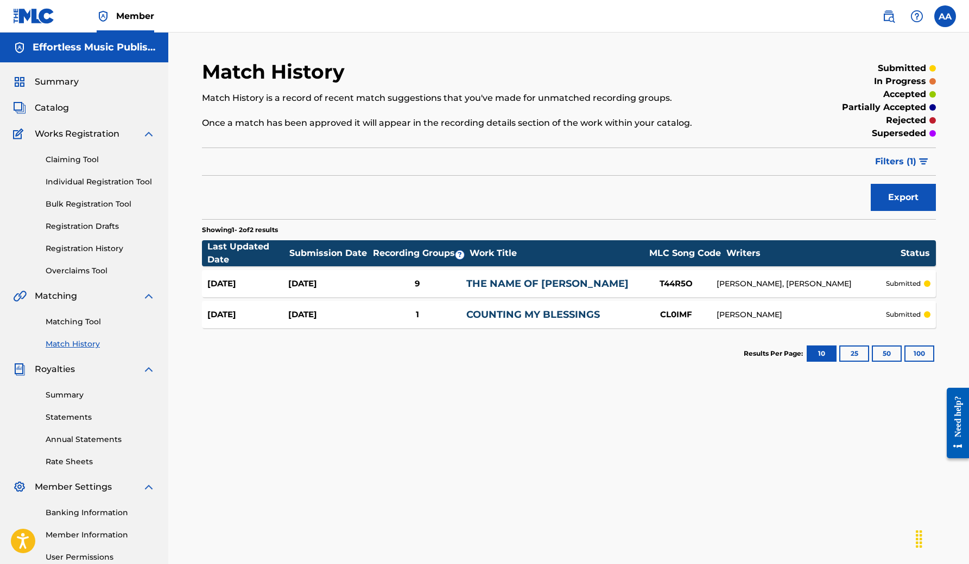
click at [82, 324] on link "Matching Tool" at bounding box center [101, 321] width 110 height 11
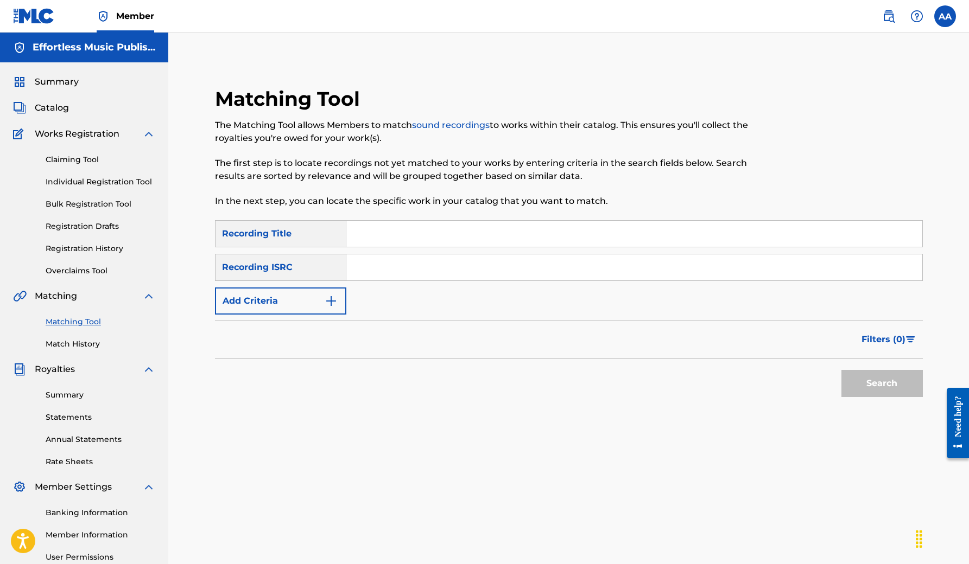
click at [421, 238] on input "Search Form" at bounding box center [634, 234] width 576 height 26
type input "Collide"
click at [881, 384] on button "Search" at bounding box center [881, 383] width 81 height 27
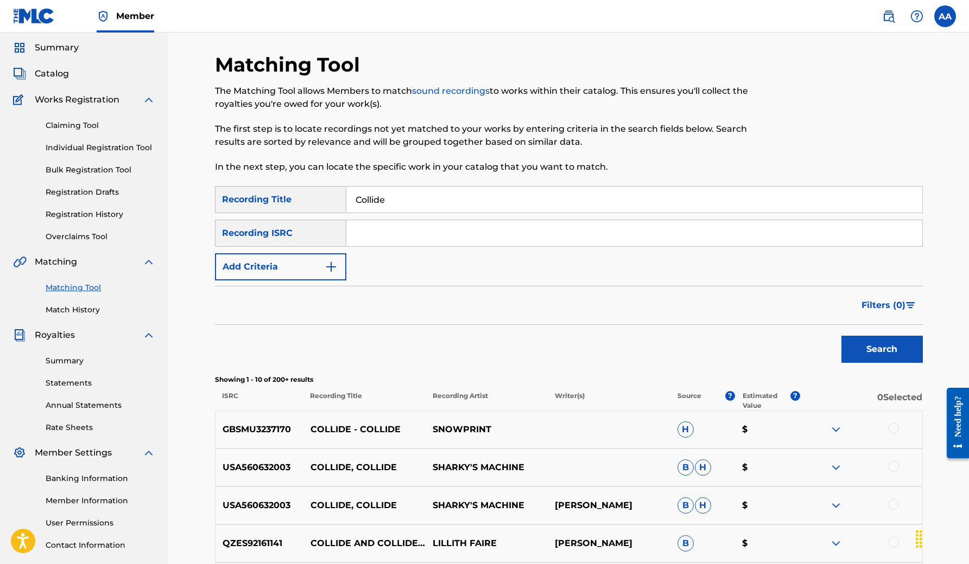
scroll to position [38, 0]
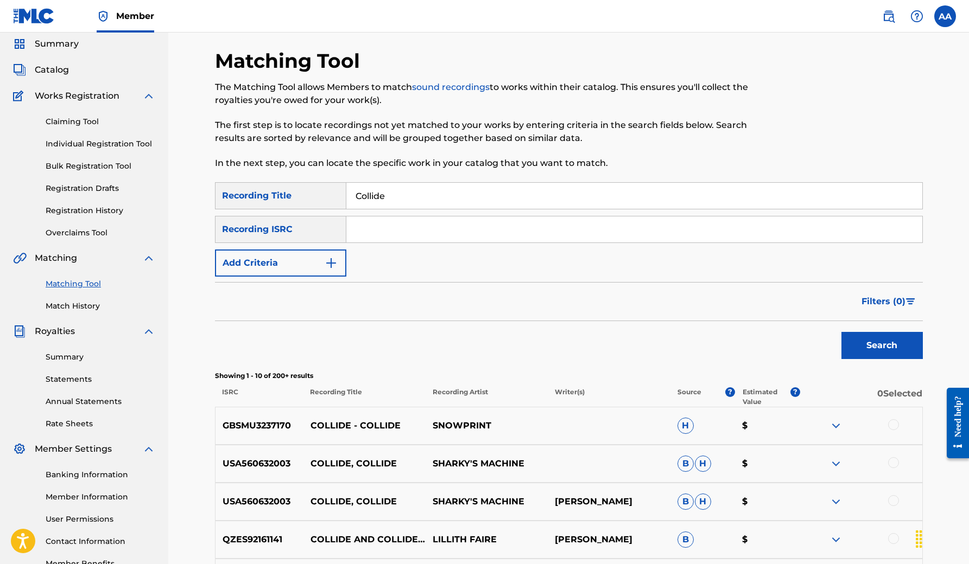
click at [340, 267] on button "Add Criteria" at bounding box center [280, 263] width 131 height 27
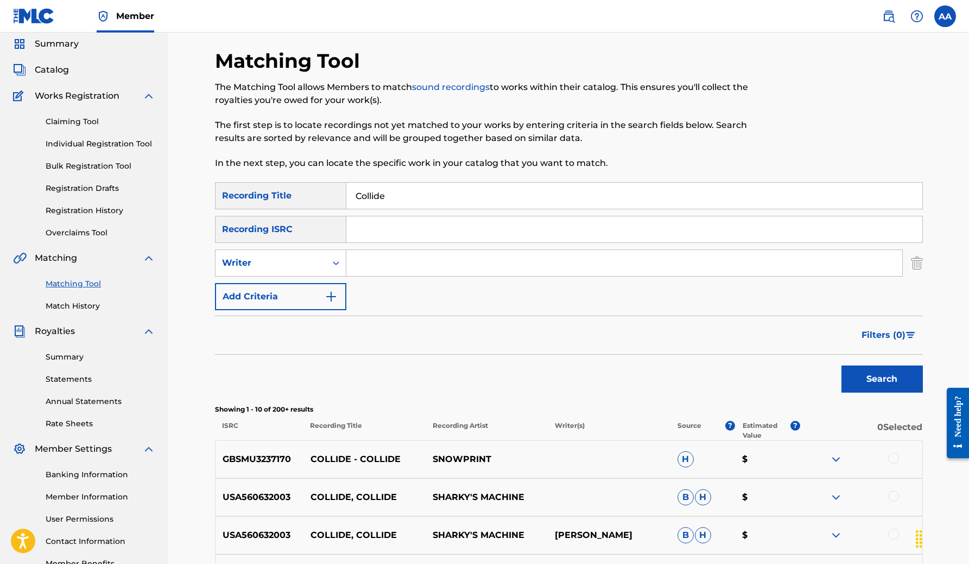
click at [402, 259] on input "Search Form" at bounding box center [624, 263] width 556 height 26
type input "[PERSON_NAME]"
click at [881, 379] on button "Search" at bounding box center [881, 379] width 81 height 27
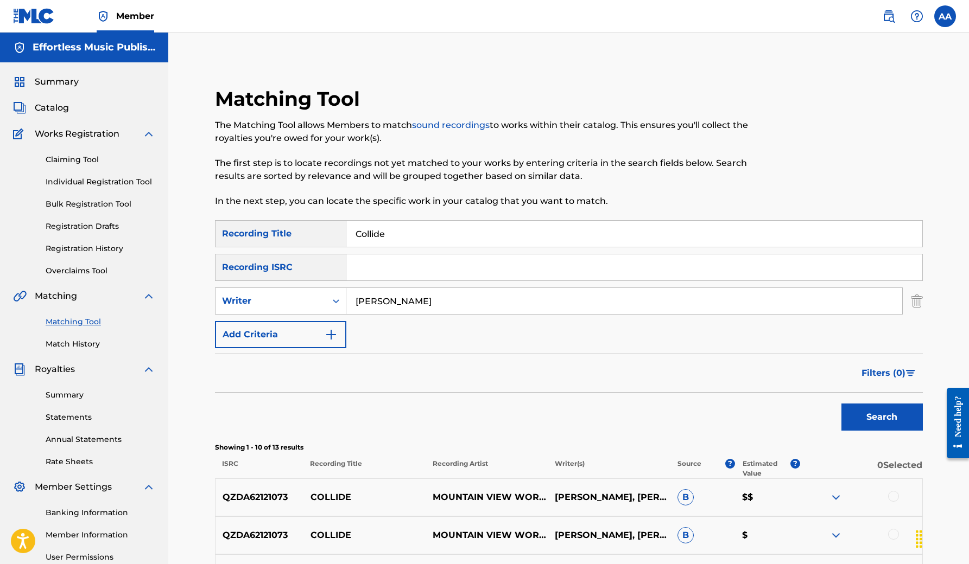
scroll to position [0, 0]
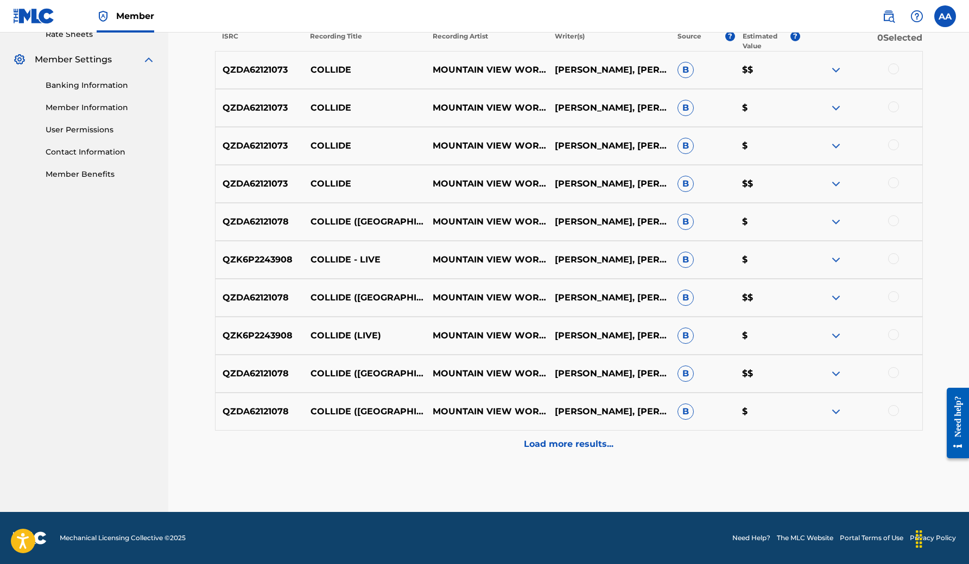
click at [554, 444] on p "Load more results..." at bounding box center [569, 444] width 90 height 13
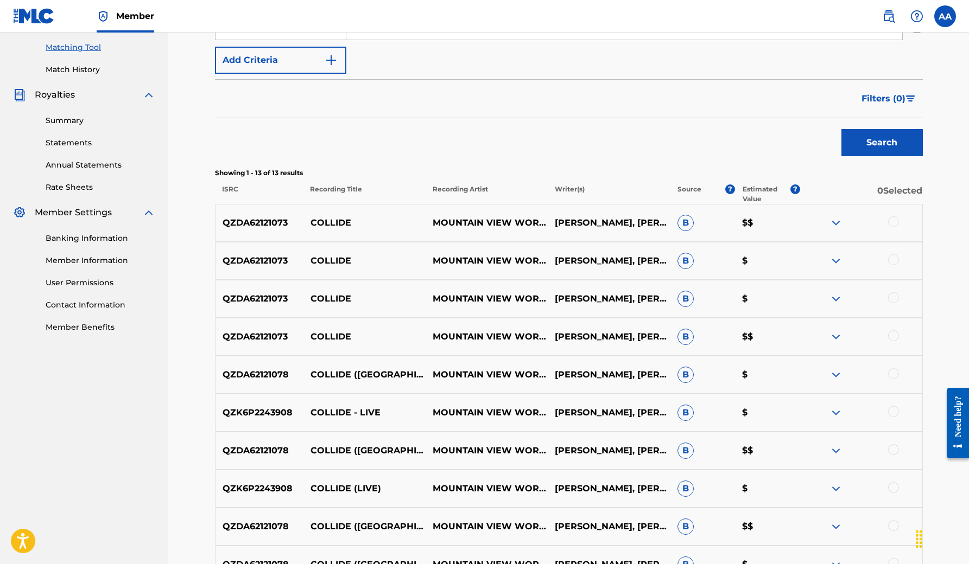
scroll to position [174, 0]
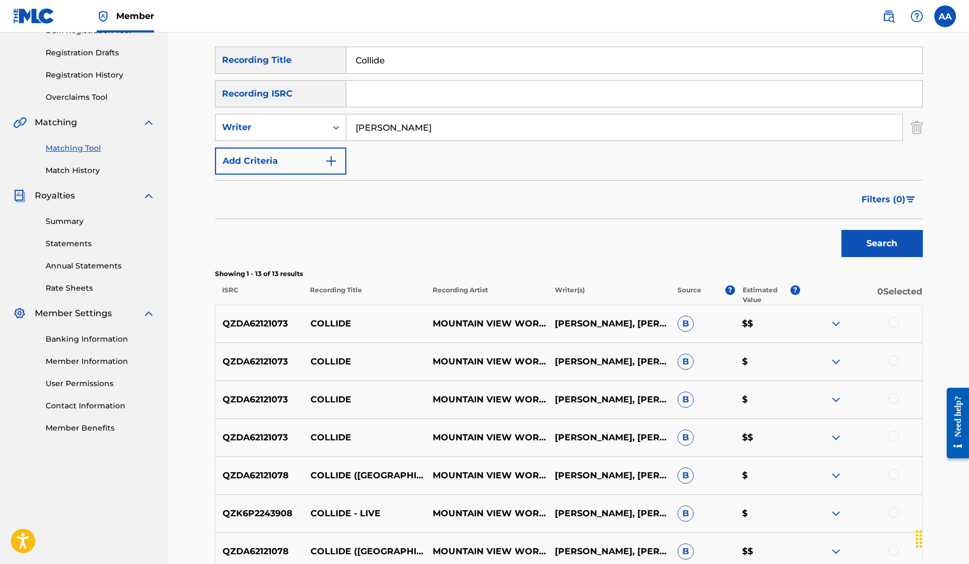
click at [727, 260] on div "Search" at bounding box center [569, 240] width 708 height 43
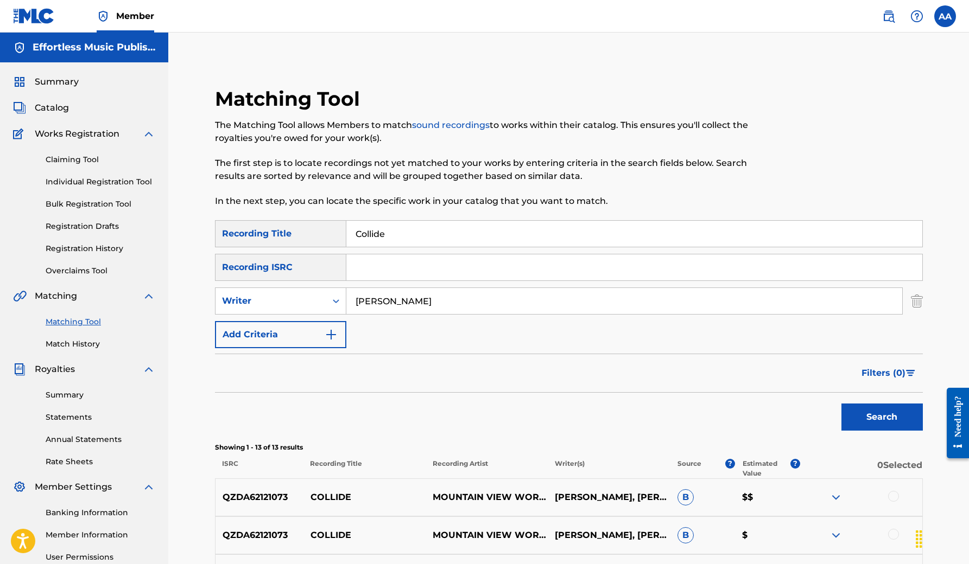
scroll to position [0, 0]
click at [88, 251] on link "Registration History" at bounding box center [101, 248] width 110 height 11
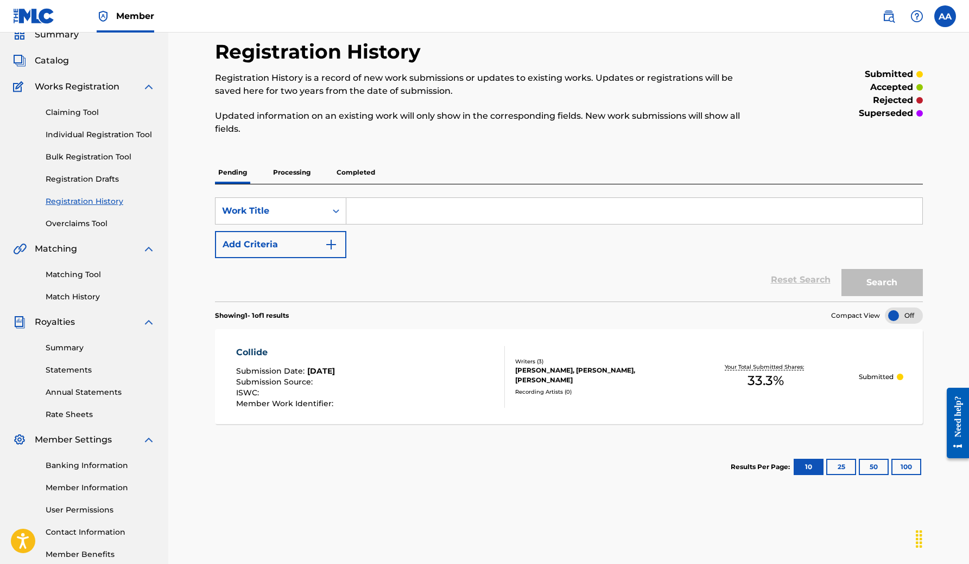
scroll to position [51, 0]
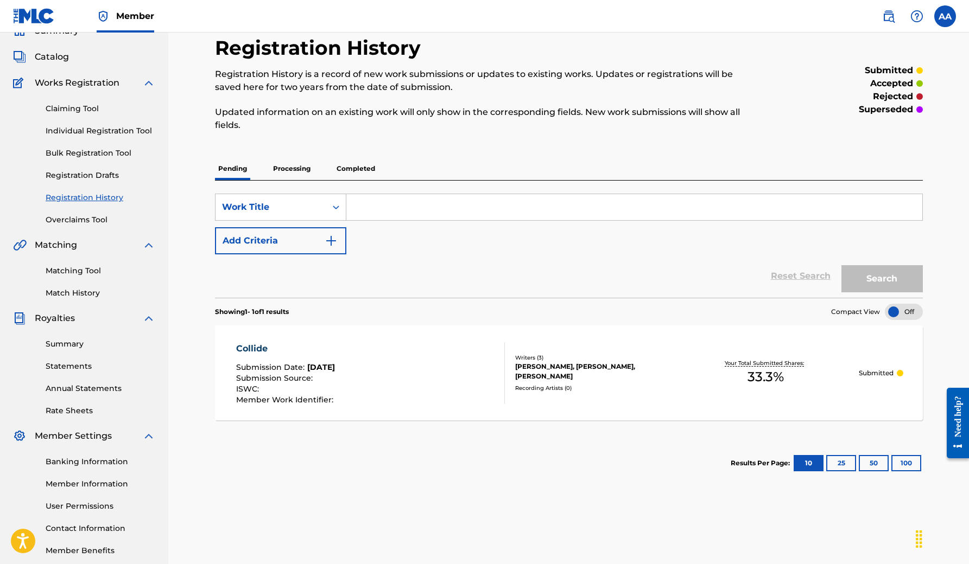
click at [384, 208] on input "Search Form" at bounding box center [634, 207] width 576 height 26
type input "Close"
click at [81, 294] on link "Match History" at bounding box center [101, 293] width 110 height 11
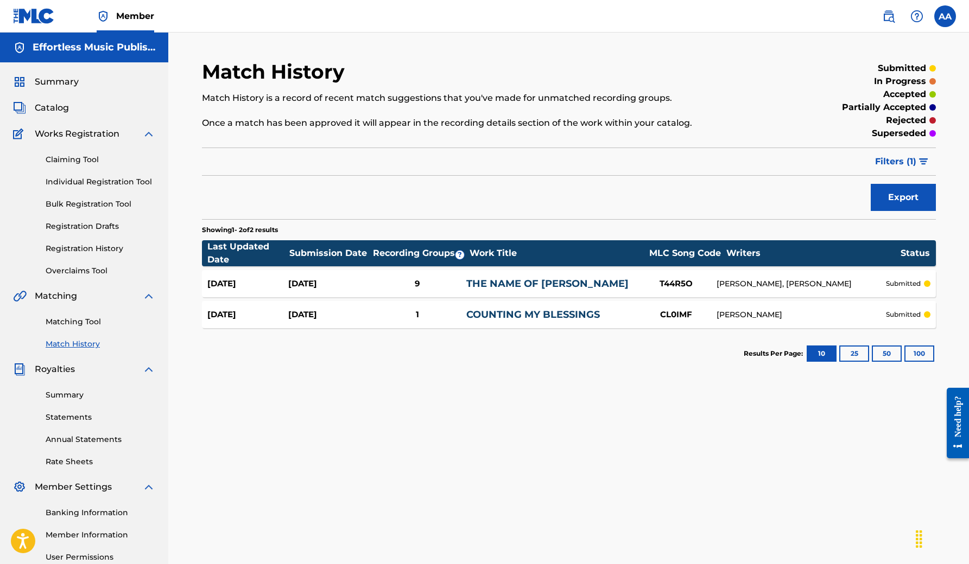
click at [525, 282] on link "THE NAME OF [PERSON_NAME]" at bounding box center [547, 284] width 162 height 12
click at [106, 179] on link "Individual Registration Tool" at bounding box center [101, 181] width 110 height 11
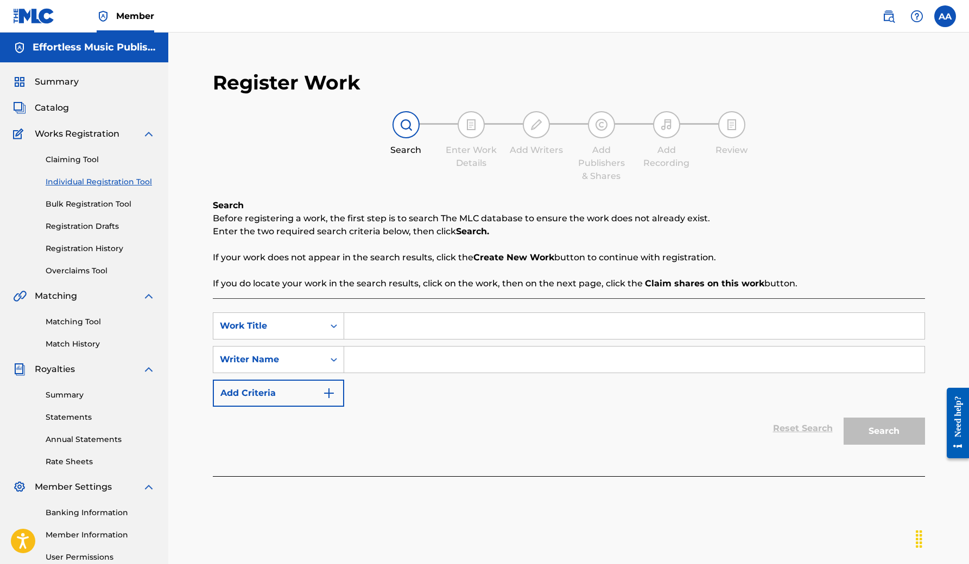
click at [399, 325] on input "Search Form" at bounding box center [634, 326] width 580 height 26
type input "Close"
click at [418, 354] on input "Search Form" at bounding box center [634, 360] width 580 height 26
click at [883, 431] on button "Search" at bounding box center [883, 431] width 81 height 27
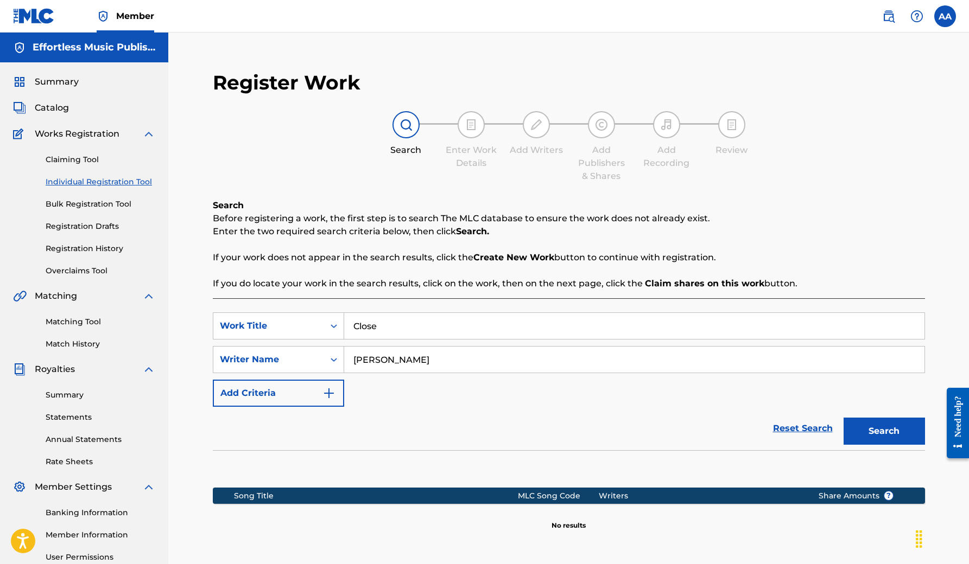
click at [368, 361] on input "[PERSON_NAME]" at bounding box center [634, 360] width 580 height 26
click at [883, 431] on button "Search" at bounding box center [883, 431] width 81 height 27
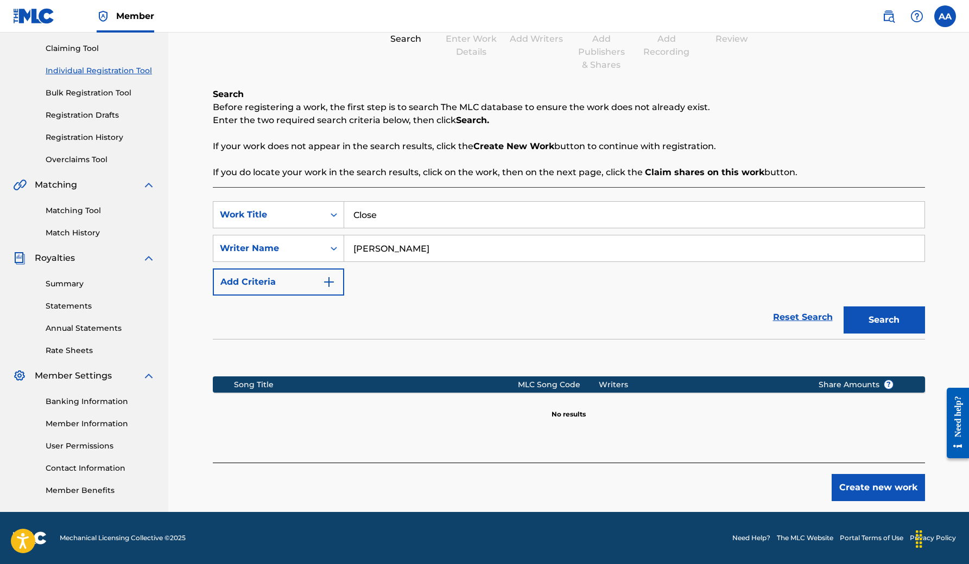
scroll to position [111, 0]
type input "[PERSON_NAME]"
click at [90, 134] on link "Registration History" at bounding box center [101, 137] width 110 height 11
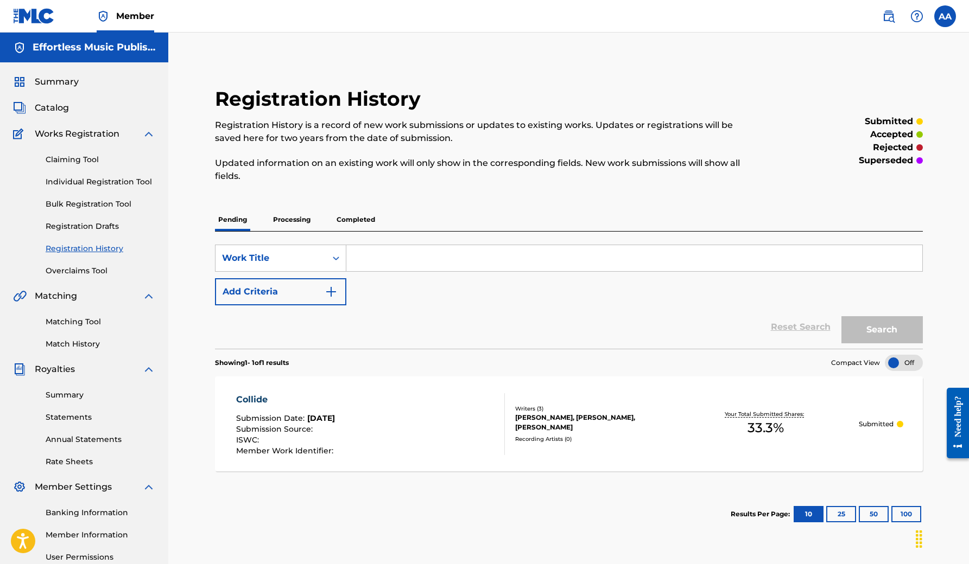
click at [87, 320] on link "Matching Tool" at bounding box center [101, 321] width 110 height 11
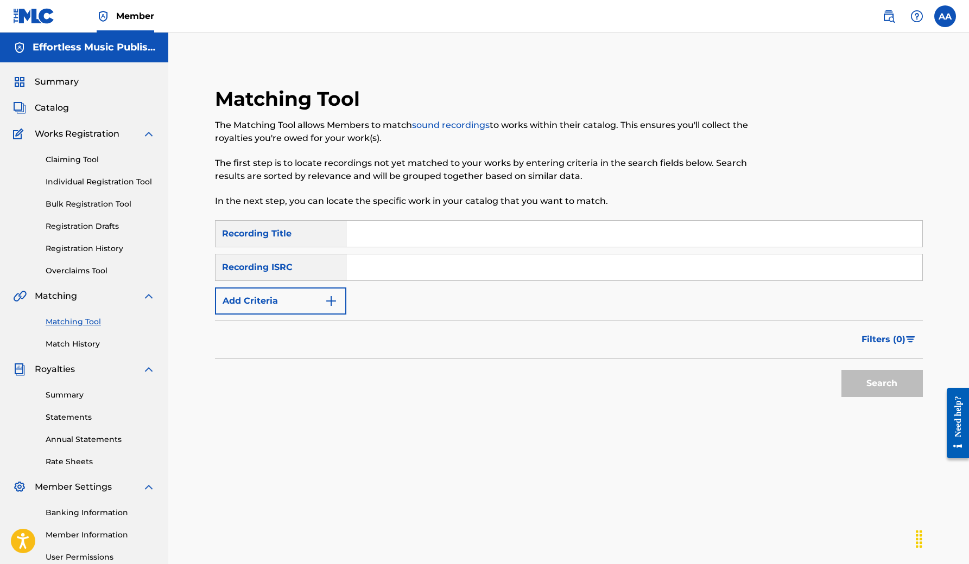
click at [396, 241] on input "Search Form" at bounding box center [634, 234] width 576 height 26
type input "Child of Heaven"
click at [333, 299] on img "Search Form" at bounding box center [331, 301] width 13 height 13
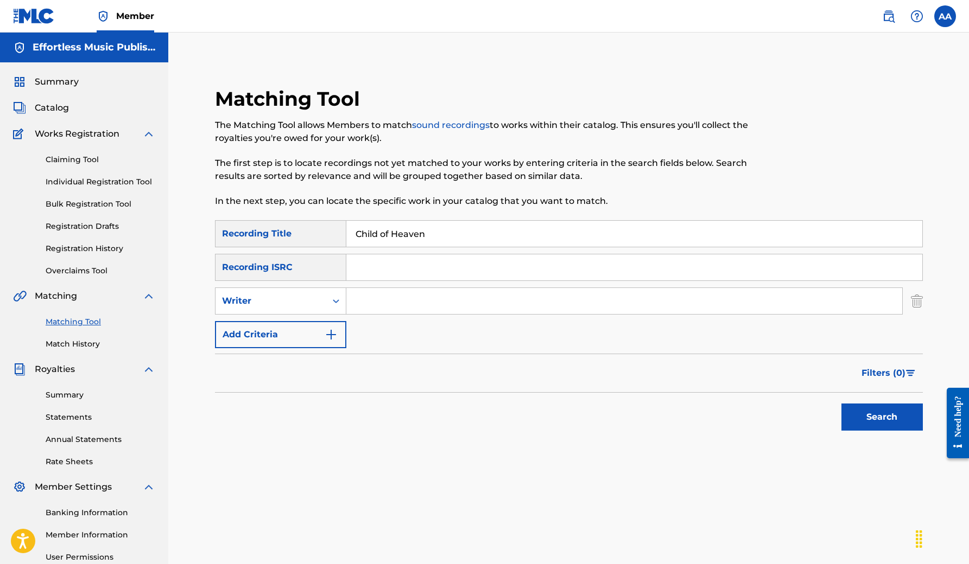
click at [393, 303] on input "Search Form" at bounding box center [624, 301] width 556 height 26
click at [881, 417] on button "Search" at bounding box center [881, 417] width 81 height 27
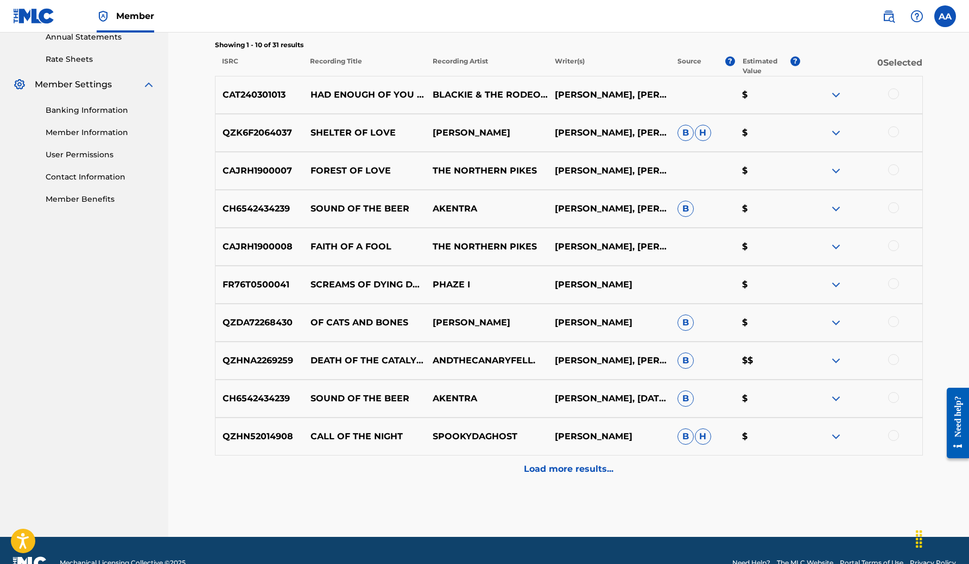
scroll to position [403, 0]
click at [597, 468] on p "Load more results..." at bounding box center [569, 468] width 90 height 13
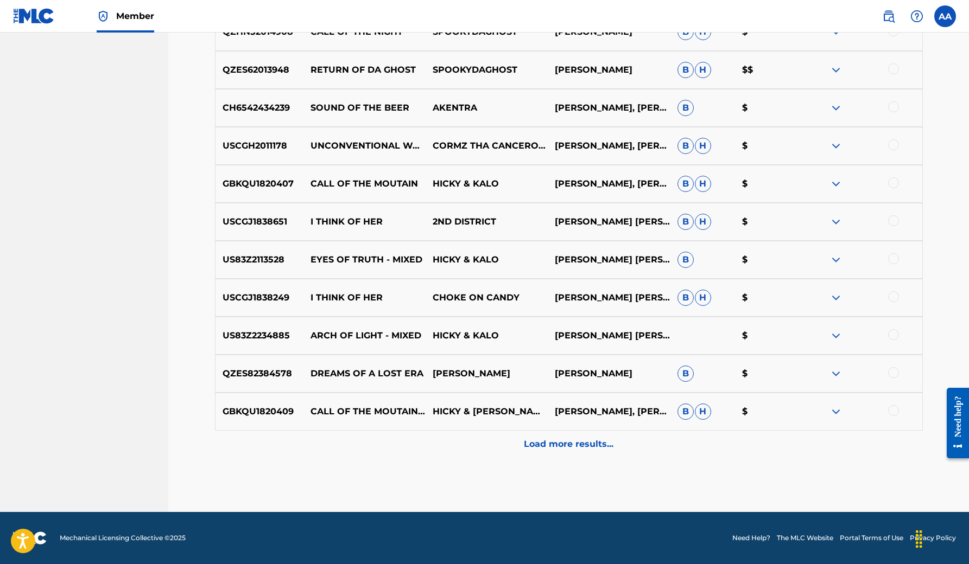
click at [576, 446] on p "Load more results..." at bounding box center [569, 444] width 90 height 13
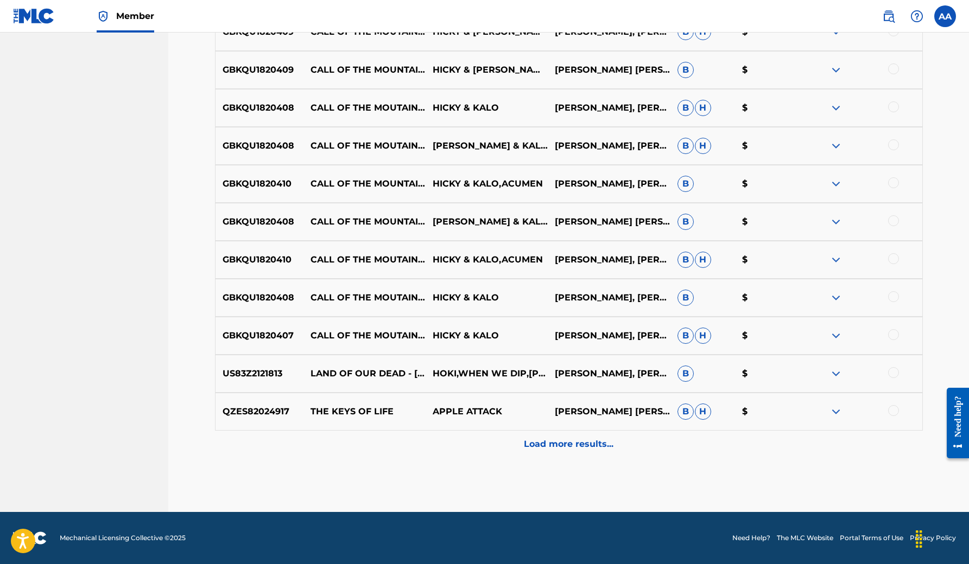
click at [572, 447] on p "Load more results..." at bounding box center [569, 444] width 90 height 13
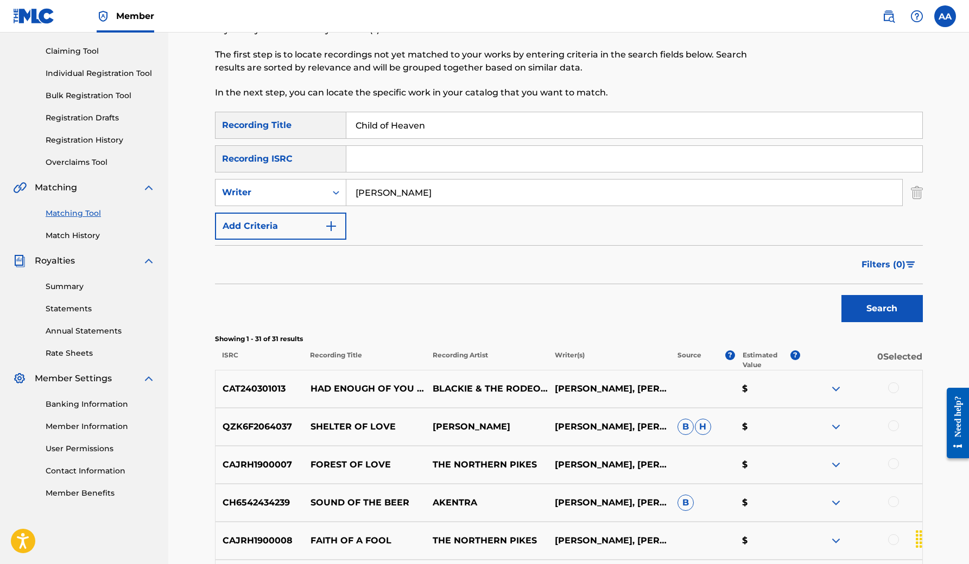
click at [414, 189] on input "[PERSON_NAME]" at bounding box center [624, 193] width 556 height 26
type input "P"
type input "B"
type input "[PERSON_NAME]"
click at [899, 304] on button "Search" at bounding box center [881, 308] width 81 height 27
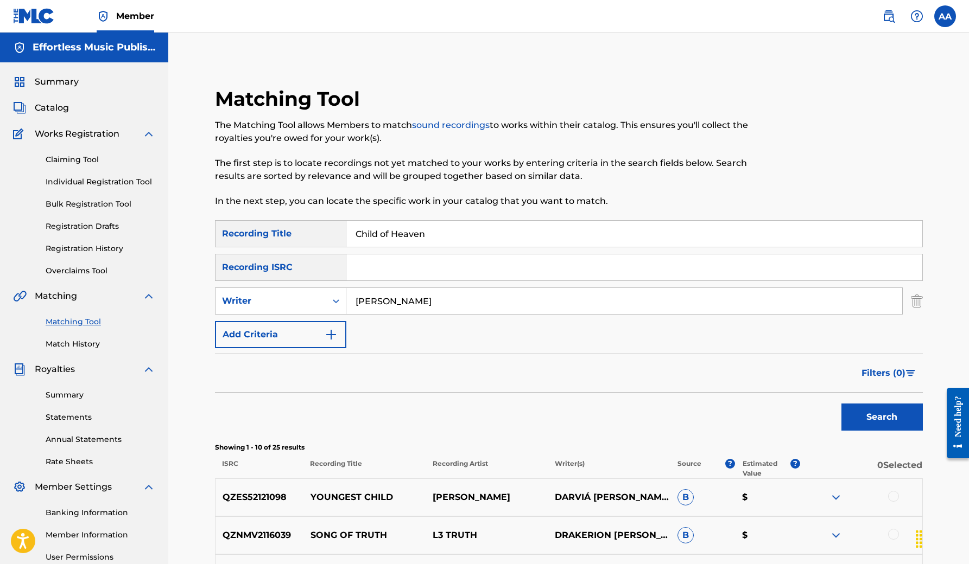
scroll to position [0, 0]
drag, startPoint x: 397, startPoint y: 305, endPoint x: 327, endPoint y: 295, distance: 70.8
click at [327, 295] on div "SearchWithCriteriad9ae478b-6836-489e-a2ef-9a0ac8534caf Writer [PERSON_NAME]" at bounding box center [569, 301] width 708 height 27
type input "[PERSON_NAME]"
click at [881, 417] on button "Search" at bounding box center [881, 417] width 81 height 27
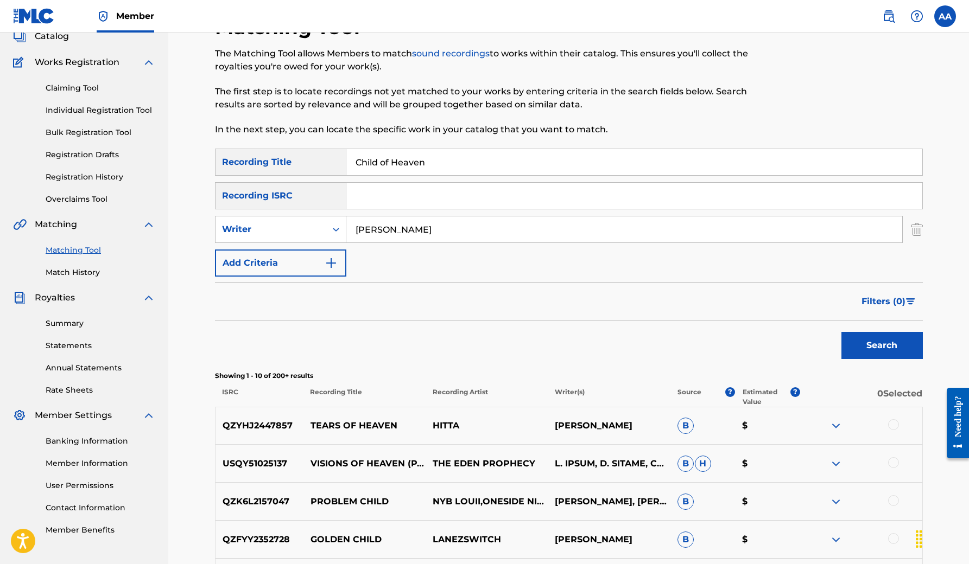
scroll to position [56, 0]
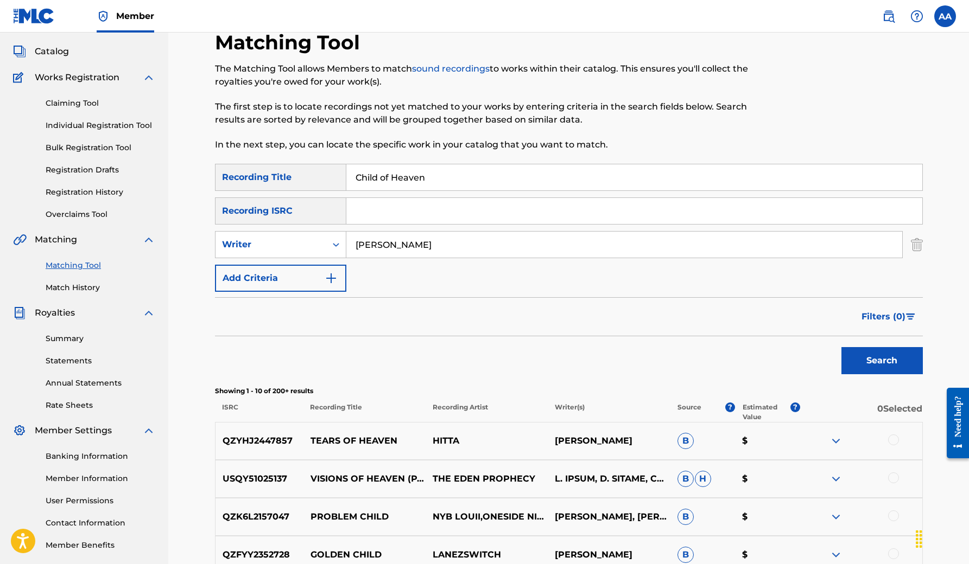
drag, startPoint x: 435, startPoint y: 182, endPoint x: 293, endPoint y: 166, distance: 142.6
click at [293, 166] on div "SearchWithCriteriaa4788c6f-fc9b-4b62-8c88-9a06713164b3 Recording Title Child of…" at bounding box center [569, 177] width 708 height 27
click at [414, 250] on input "[PERSON_NAME]" at bounding box center [624, 245] width 556 height 26
click at [881, 361] on button "Search" at bounding box center [881, 360] width 81 height 27
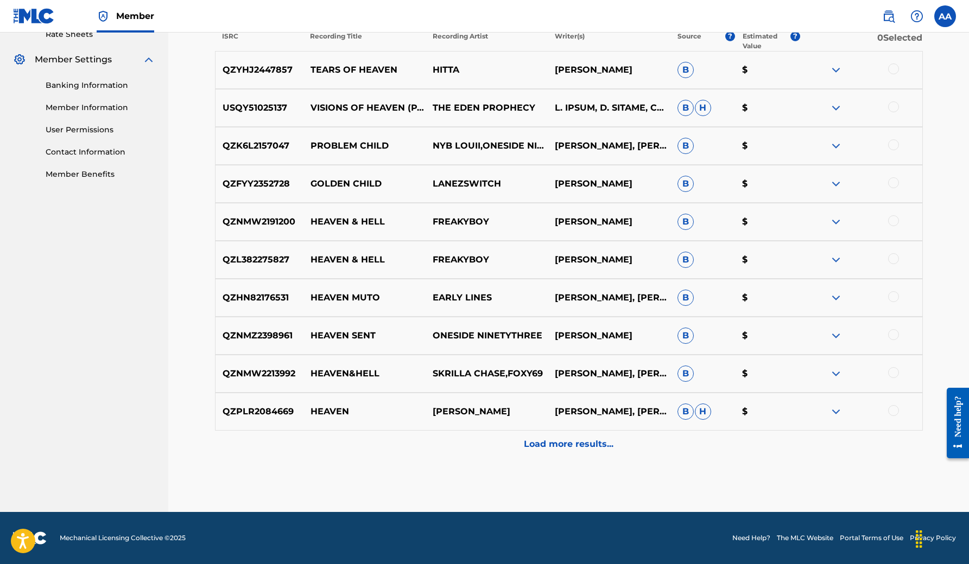
click at [594, 451] on div "Load more results..." at bounding box center [569, 444] width 708 height 27
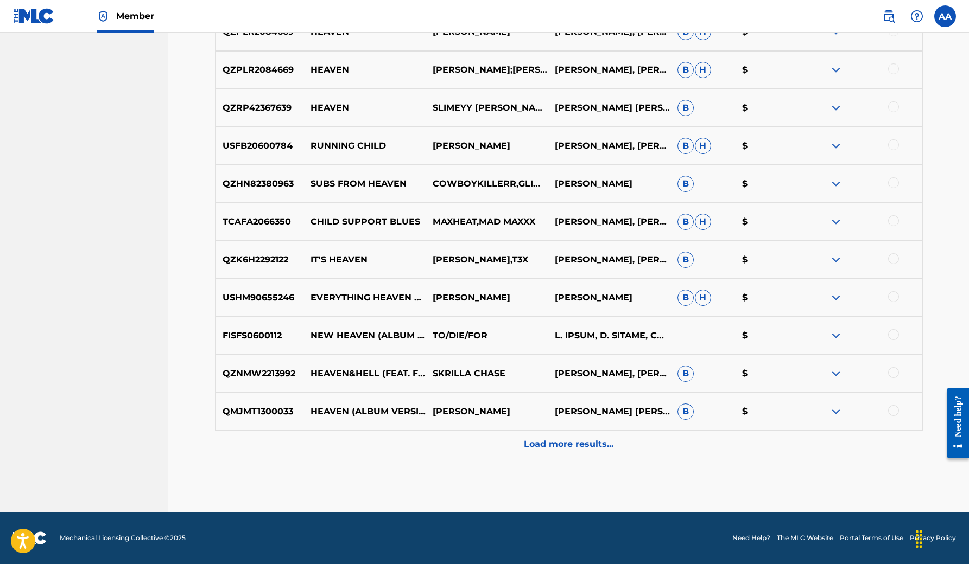
click at [565, 441] on p "Load more results..." at bounding box center [569, 444] width 90 height 13
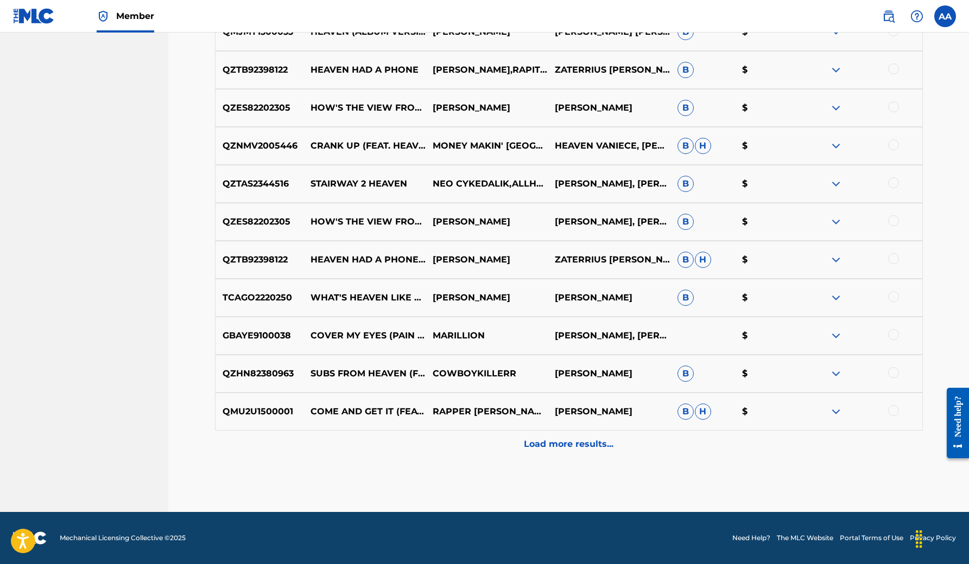
click at [572, 452] on div "Load more results..." at bounding box center [569, 444] width 708 height 27
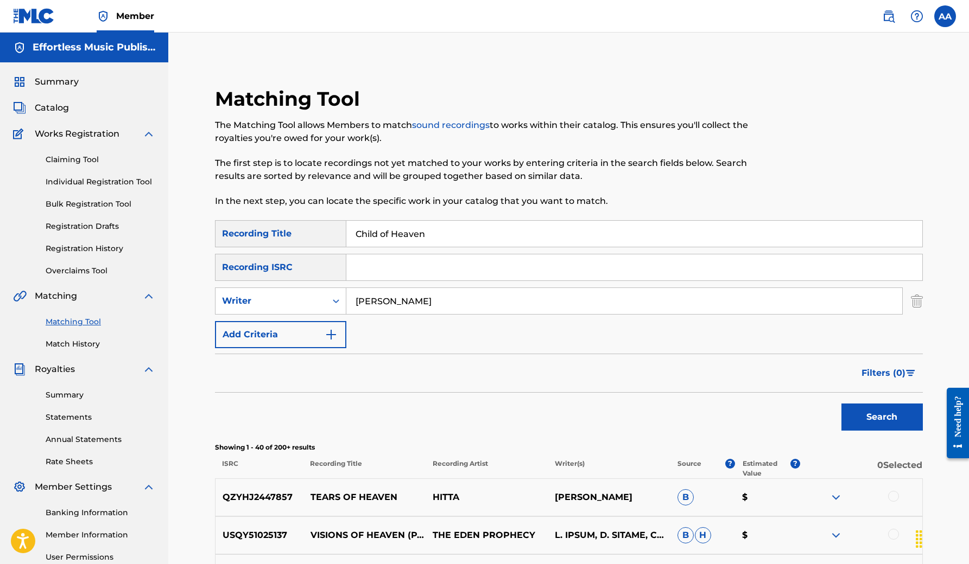
scroll to position [0, 0]
click at [338, 302] on icon "Search Form" at bounding box center [335, 301] width 11 height 11
click at [322, 323] on div "Recording Artist" at bounding box center [280, 328] width 130 height 27
click at [394, 306] on input "Search Form" at bounding box center [624, 301] width 556 height 26
type input "Calling Glory"
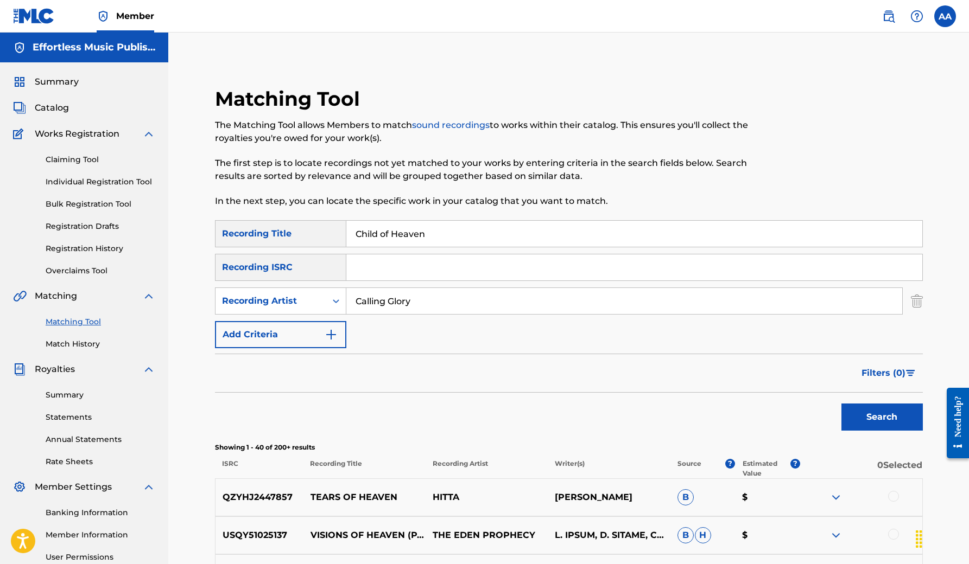
click at [881, 417] on button "Search" at bounding box center [881, 417] width 81 height 27
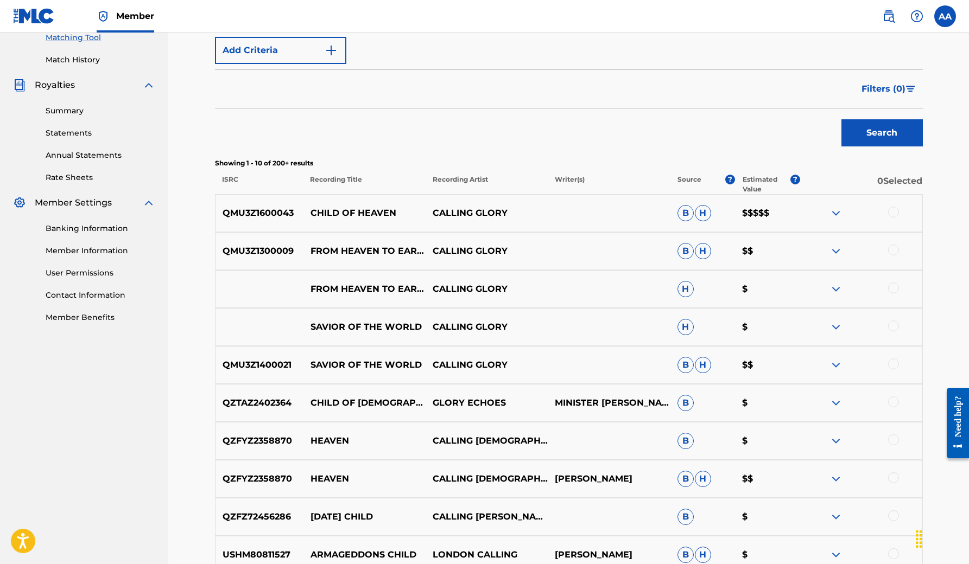
scroll to position [278, 0]
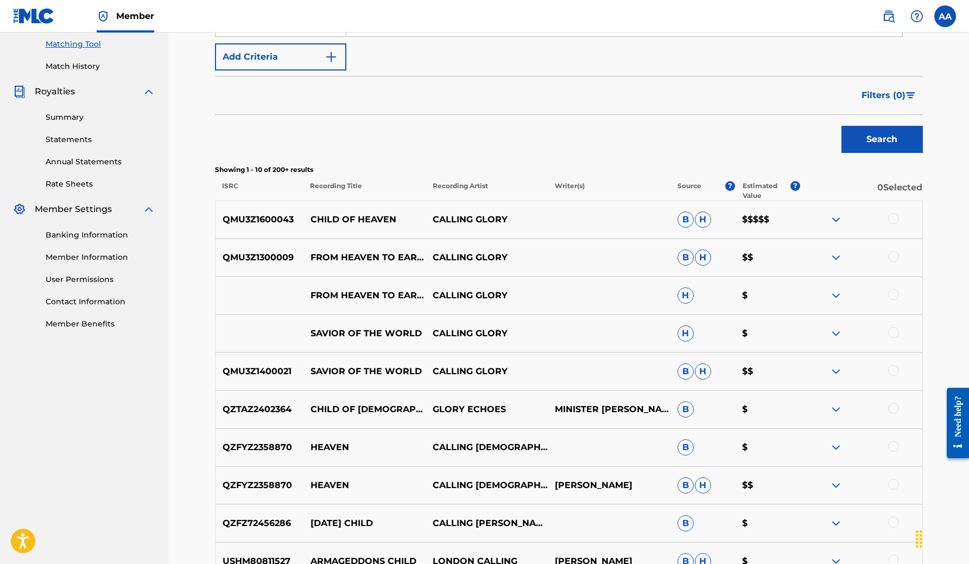
click at [835, 222] on img at bounding box center [835, 219] width 13 height 13
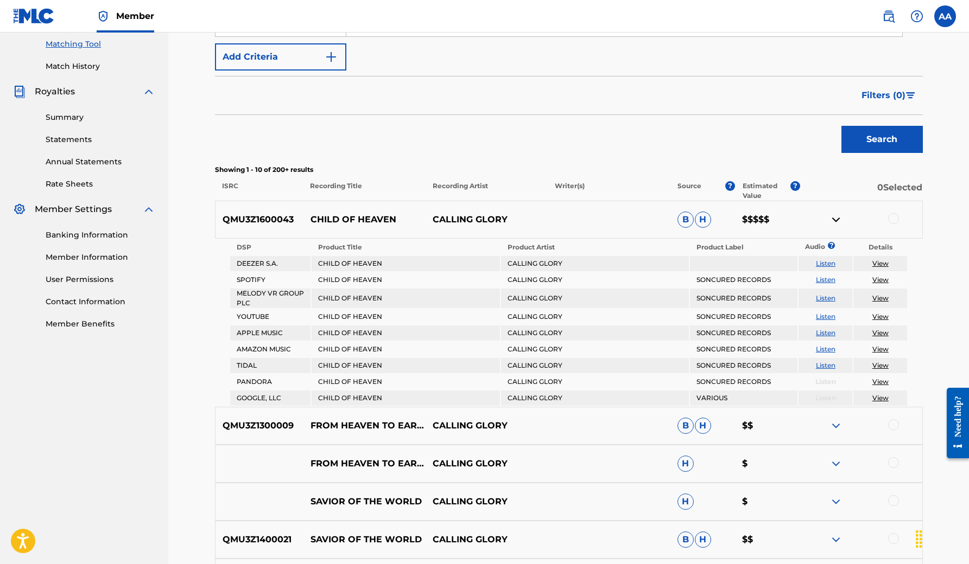
click at [791, 148] on div "Search" at bounding box center [569, 136] width 708 height 43
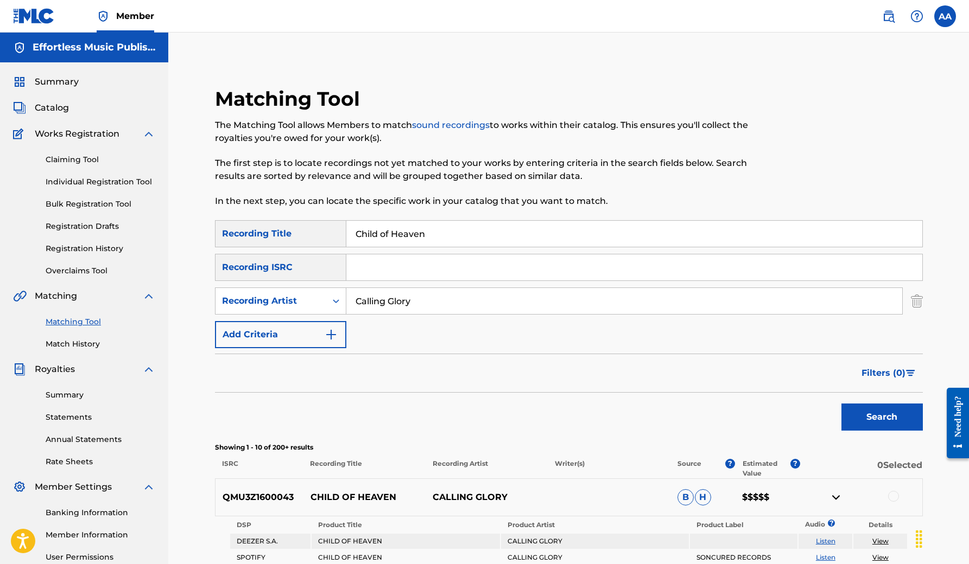
scroll to position [0, 0]
drag, startPoint x: 436, startPoint y: 234, endPoint x: 281, endPoint y: 200, distance: 158.8
click at [881, 417] on button "Search" at bounding box center [881, 417] width 81 height 27
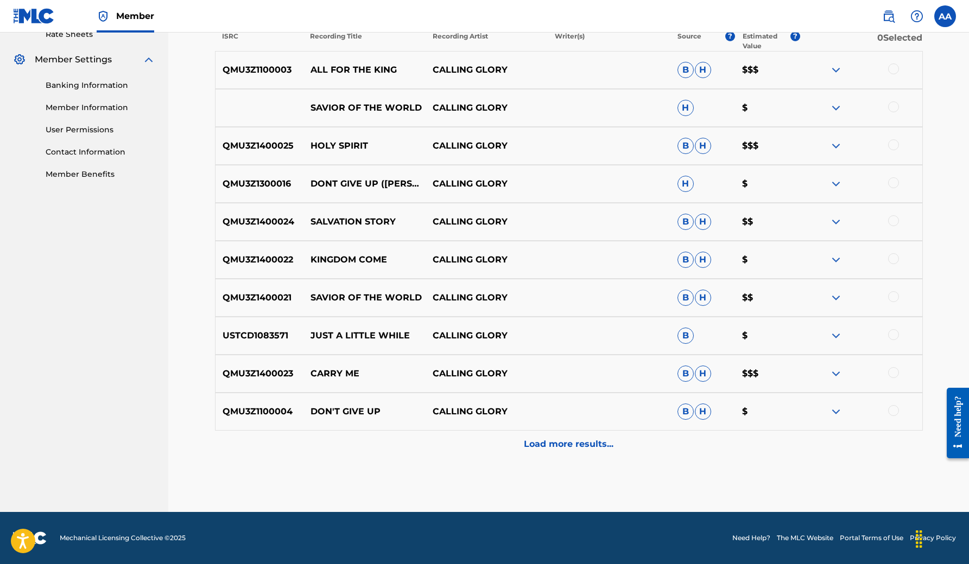
scroll to position [428, 0]
click at [580, 442] on p "Load more results..." at bounding box center [569, 444] width 90 height 13
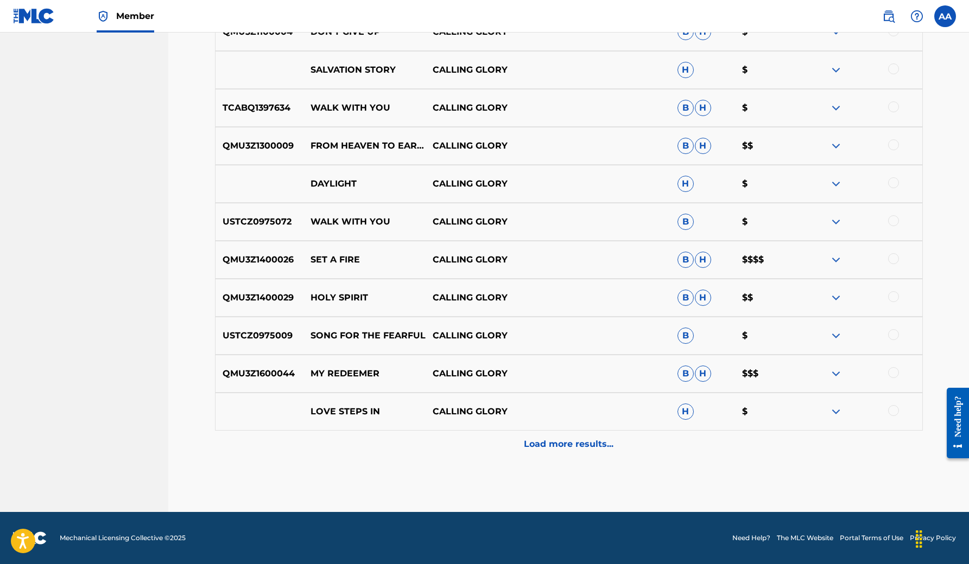
scroll to position [807, 0]
click at [588, 443] on p "Load more results..." at bounding box center [569, 444] width 90 height 13
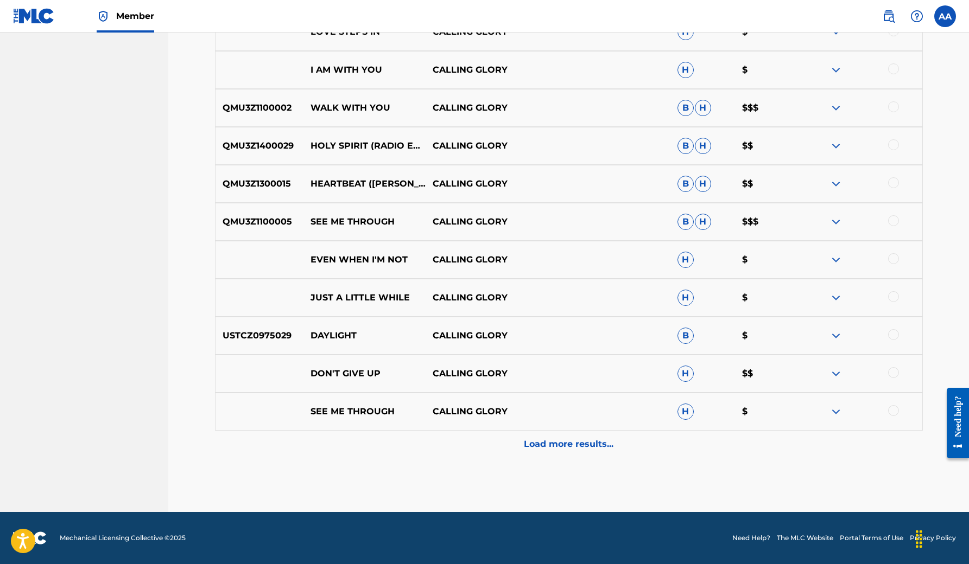
scroll to position [1187, 0]
click at [571, 451] on div "Load more results..." at bounding box center [569, 444] width 708 height 27
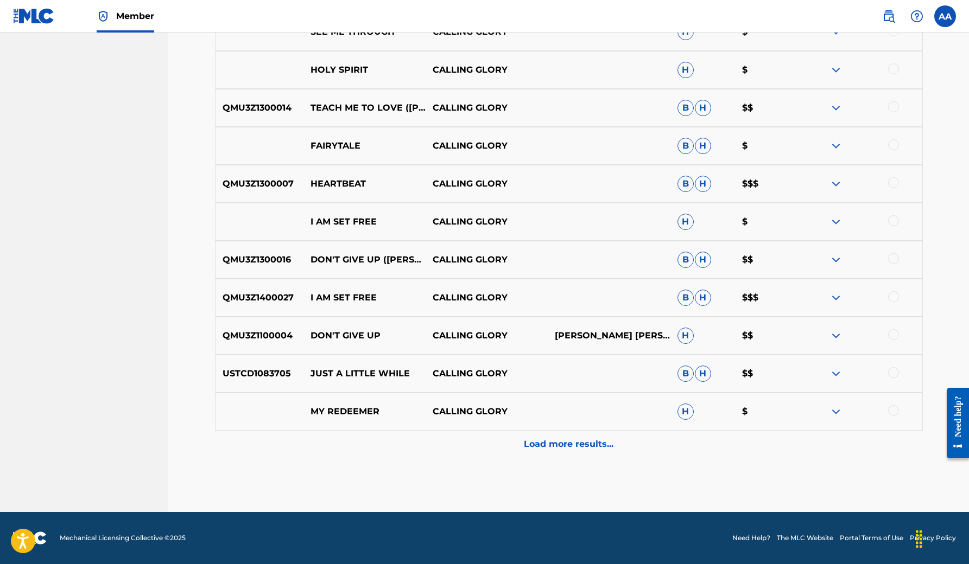
scroll to position [1567, 0]
